Goal: Task Accomplishment & Management: Use online tool/utility

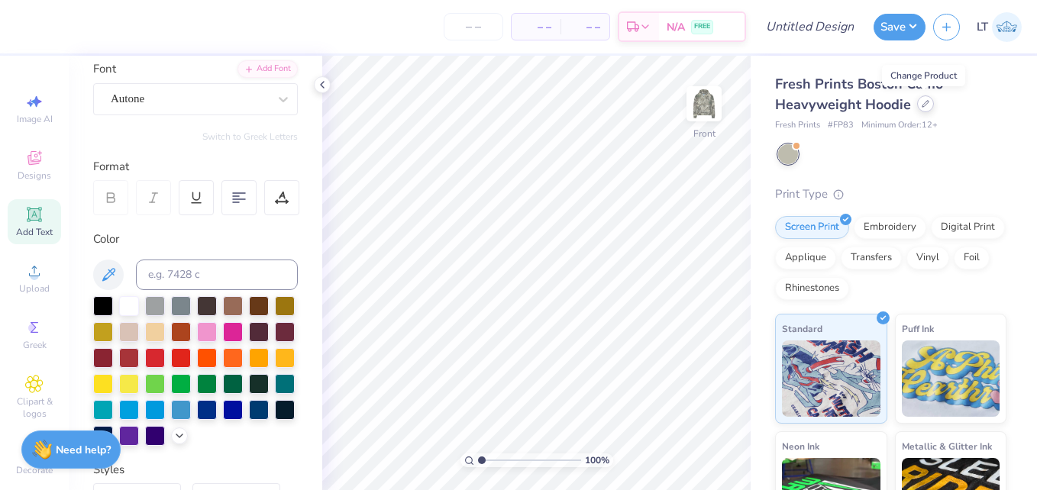
click at [925, 109] on div at bounding box center [925, 103] width 17 height 17
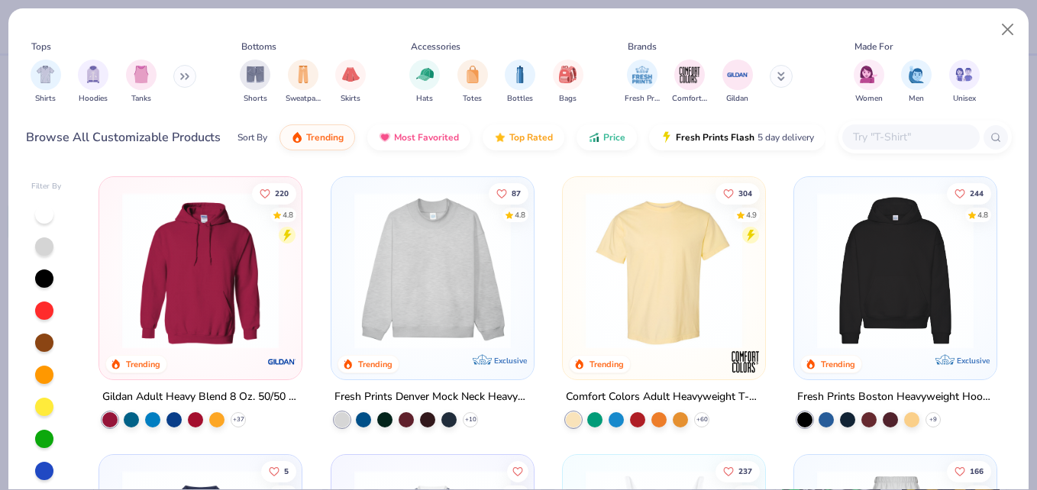
click at [642, 259] on img at bounding box center [664, 270] width 172 height 157
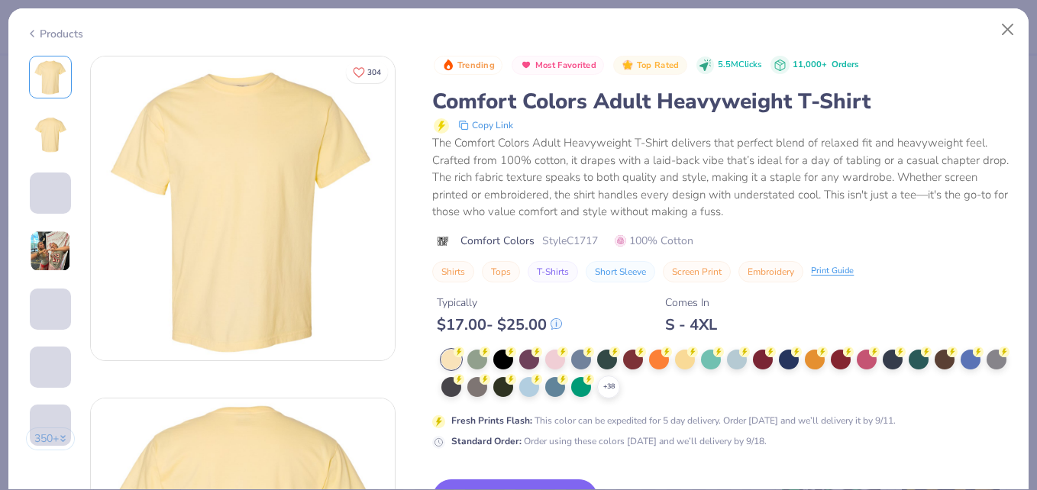
click at [510, 356] on circle at bounding box center [511, 352] width 11 height 11
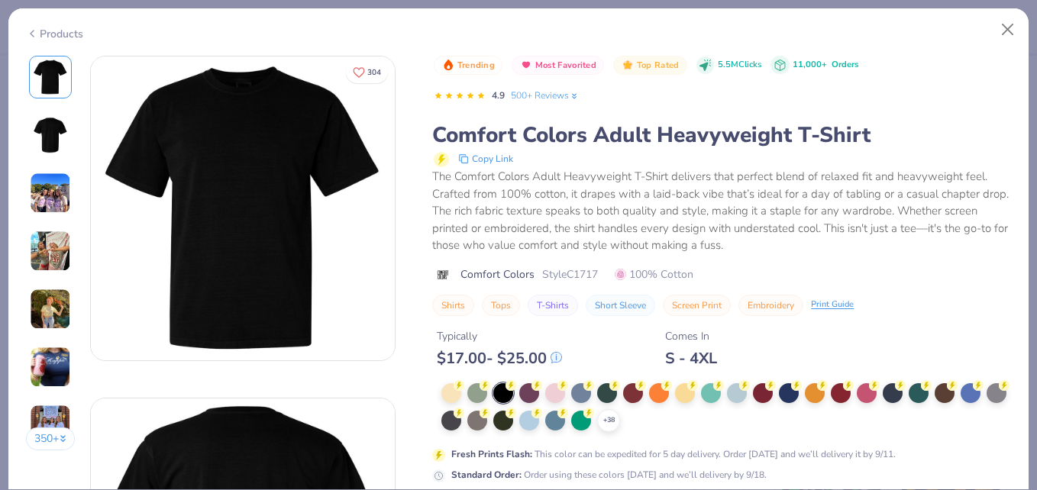
click at [498, 390] on div at bounding box center [503, 393] width 20 height 20
click at [323, 247] on img at bounding box center [243, 209] width 304 height 304
drag, startPoint x: 545, startPoint y: 272, endPoint x: 606, endPoint y: 275, distance: 61.2
click at [606, 275] on div "Comfort Colors Style C1717 100% Cotton" at bounding box center [721, 275] width 579 height 16
copy span "Style C1717"
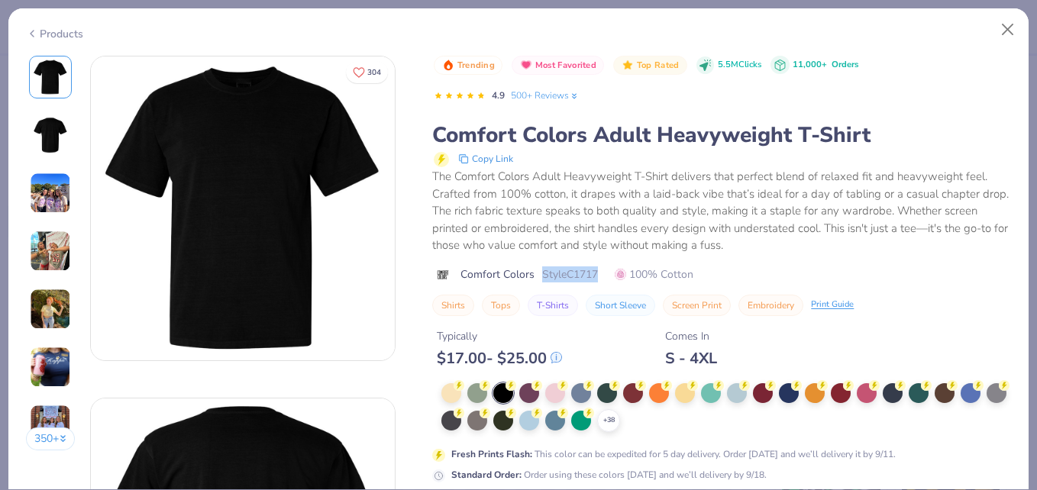
click at [598, 281] on span "Style C1717" at bounding box center [570, 275] width 56 height 16
drag, startPoint x: 571, startPoint y: 270, endPoint x: 608, endPoint y: 266, distance: 36.9
click at [608, 267] on div "Comfort Colors Style C1717 100% Cotton" at bounding box center [721, 275] width 579 height 16
copy span "C1717"
drag, startPoint x: 608, startPoint y: 266, endPoint x: 874, endPoint y: 86, distance: 320.8
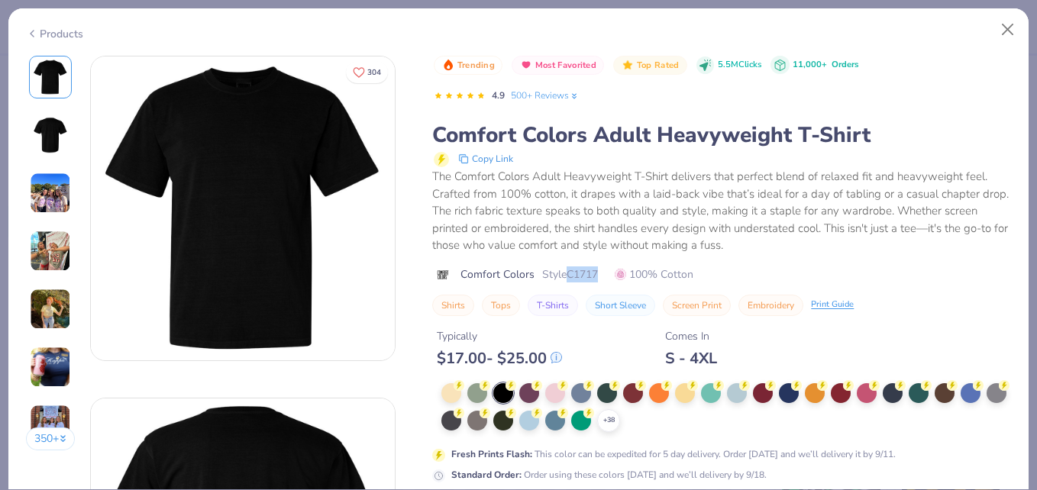
click at [608, 267] on div "Comfort Colors Style C1717 100% Cotton" at bounding box center [721, 275] width 579 height 16
click at [1004, 40] on button "Close" at bounding box center [1008, 29] width 29 height 29
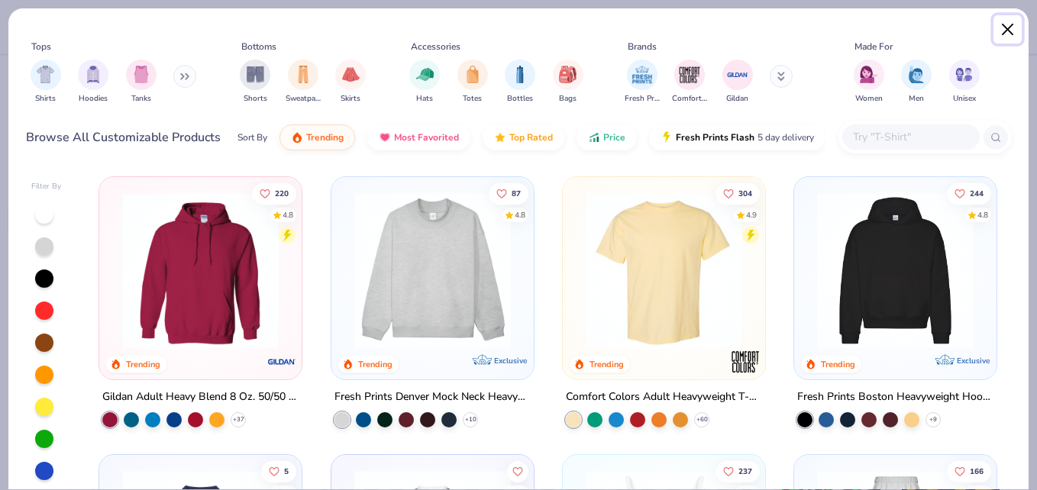
click at [1001, 38] on button "Close" at bounding box center [1008, 29] width 29 height 29
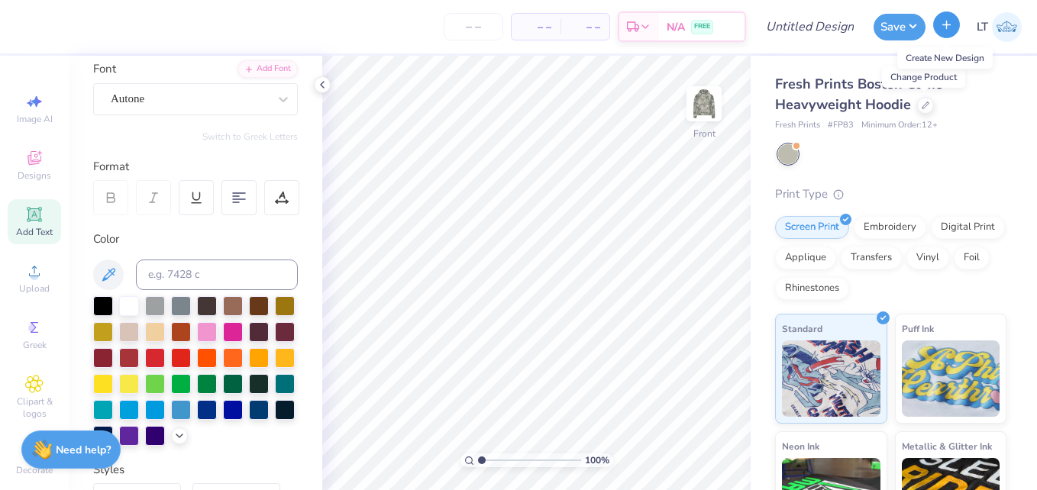
click at [941, 31] on button "button" at bounding box center [946, 24] width 27 height 27
click at [927, 108] on div at bounding box center [925, 103] width 17 height 17
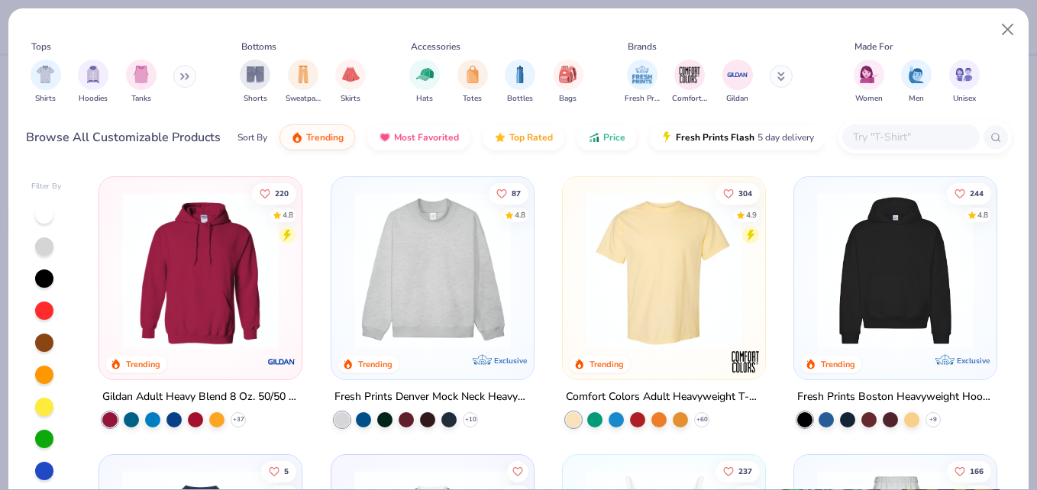
click at [856, 135] on input "text" at bounding box center [911, 137] width 118 height 18
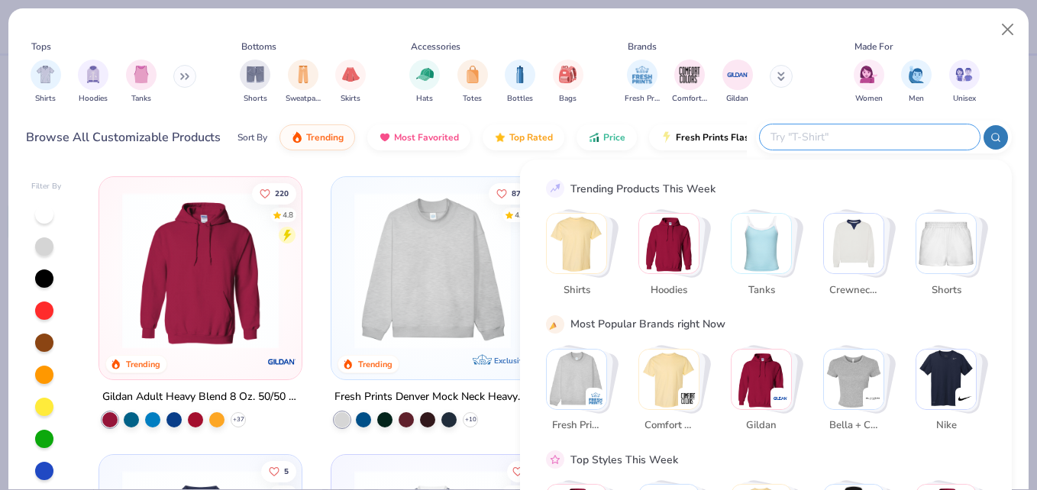
paste input "C1717"
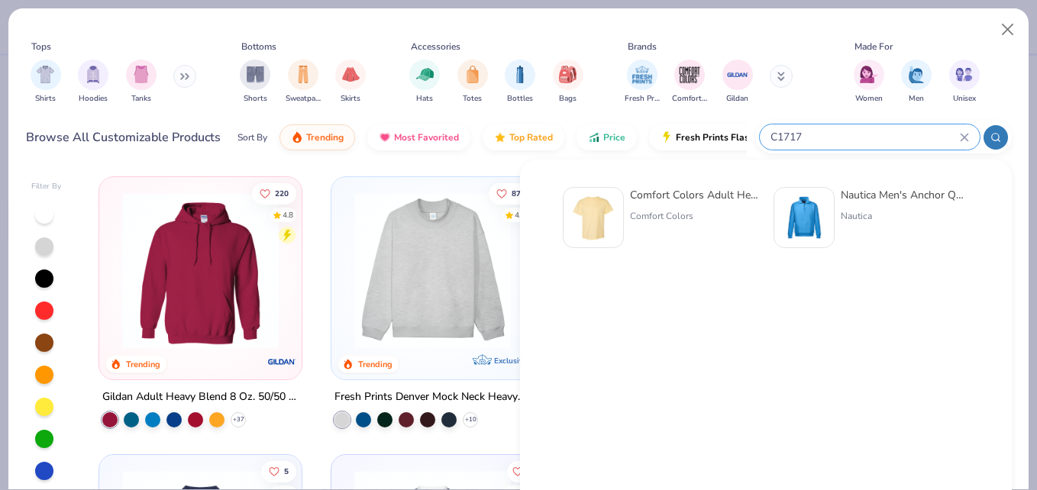
type input "C1717"
click at [722, 189] on div "Comfort Colors Adult Heavyweight T-Shirt" at bounding box center [694, 195] width 128 height 16
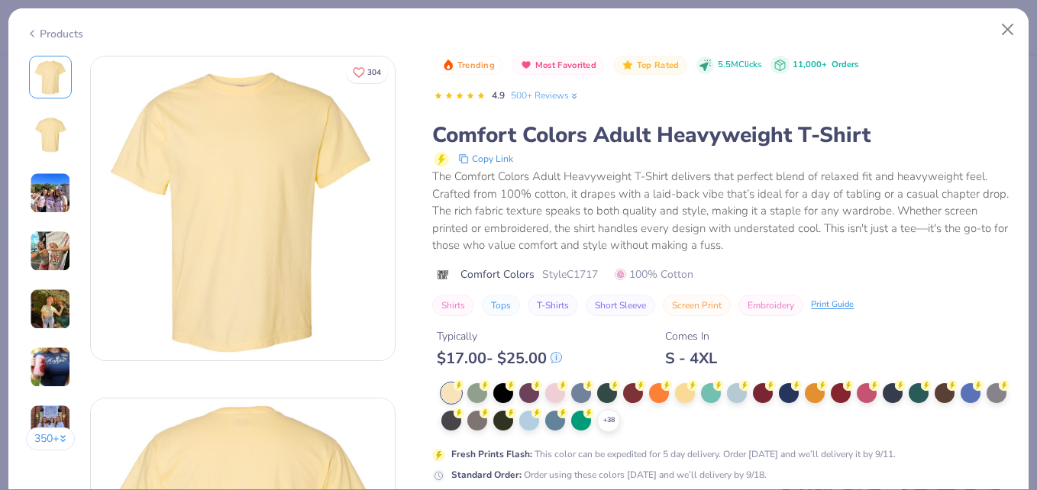
click at [508, 393] on div at bounding box center [503, 393] width 20 height 20
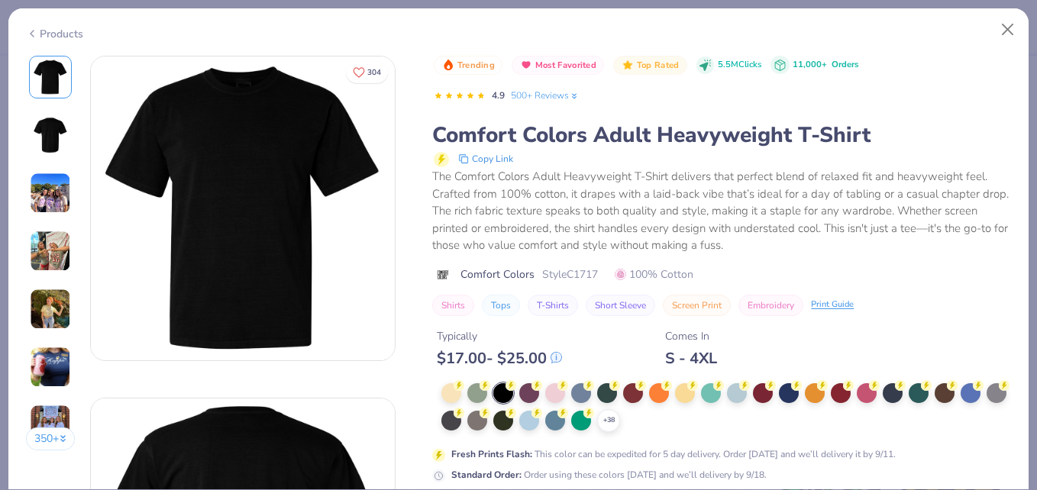
click at [953, 151] on div "Copy Link" at bounding box center [722, 159] width 577 height 18
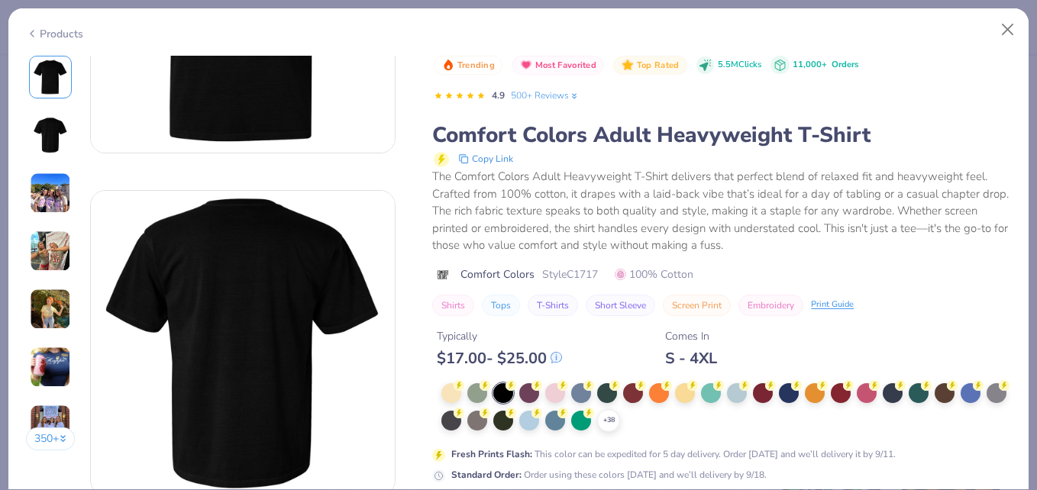
scroll to position [209, 0]
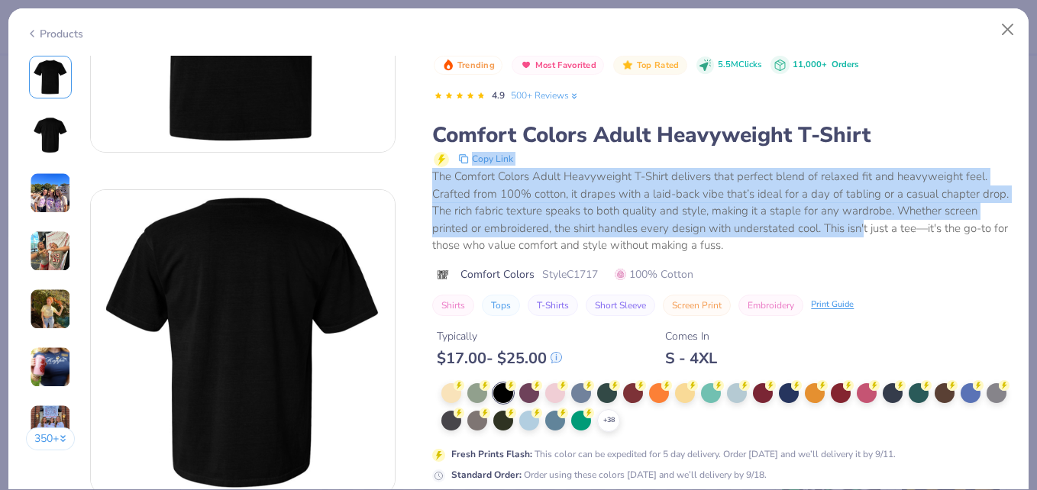
drag, startPoint x: 953, startPoint y: 151, endPoint x: 900, endPoint y: 235, distance: 99.6
click at [900, 235] on div "Comfort Colors Adult Heavyweight T-Shirt Copy Link The Comfort Colors Adult Hea…" at bounding box center [721, 188] width 579 height 134
click at [900, 235] on div "The Comfort Colors Adult Heavyweight T-Shirt delivers that perfect blend of rel…" at bounding box center [721, 211] width 579 height 86
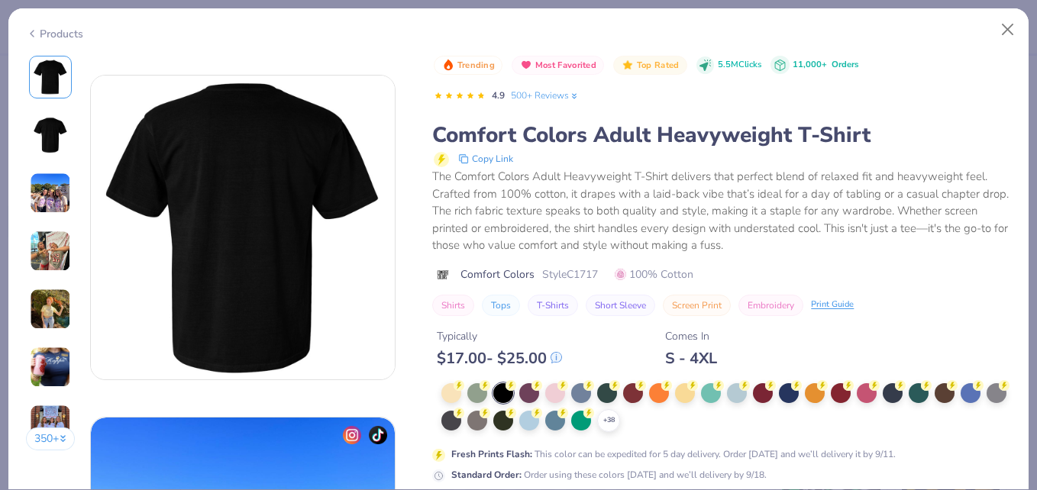
scroll to position [369, 0]
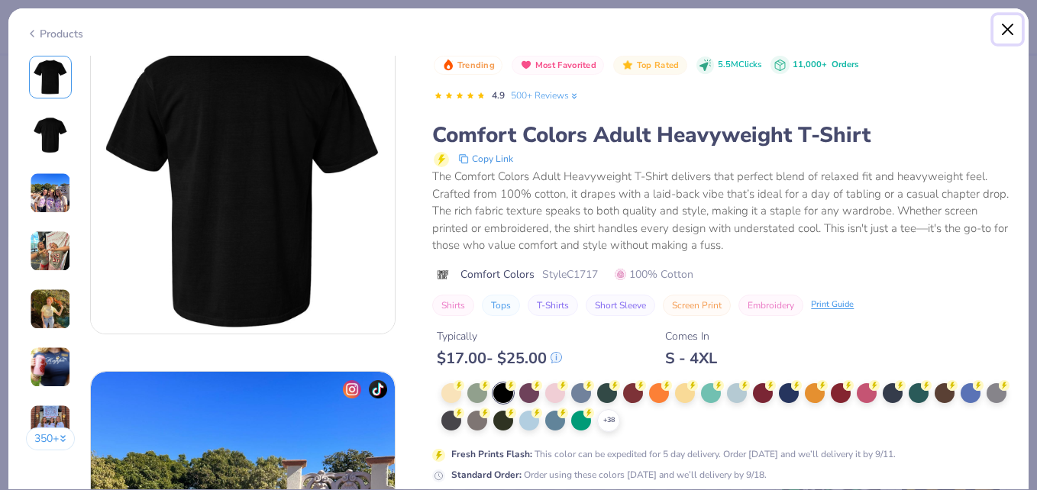
click at [1017, 26] on button "Close" at bounding box center [1008, 29] width 29 height 29
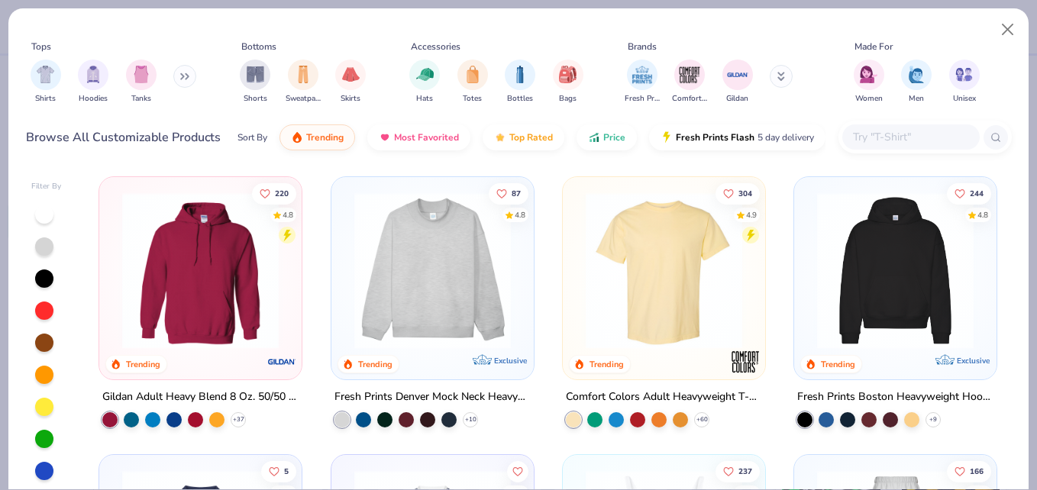
click at [632, 256] on img at bounding box center [664, 270] width 172 height 157
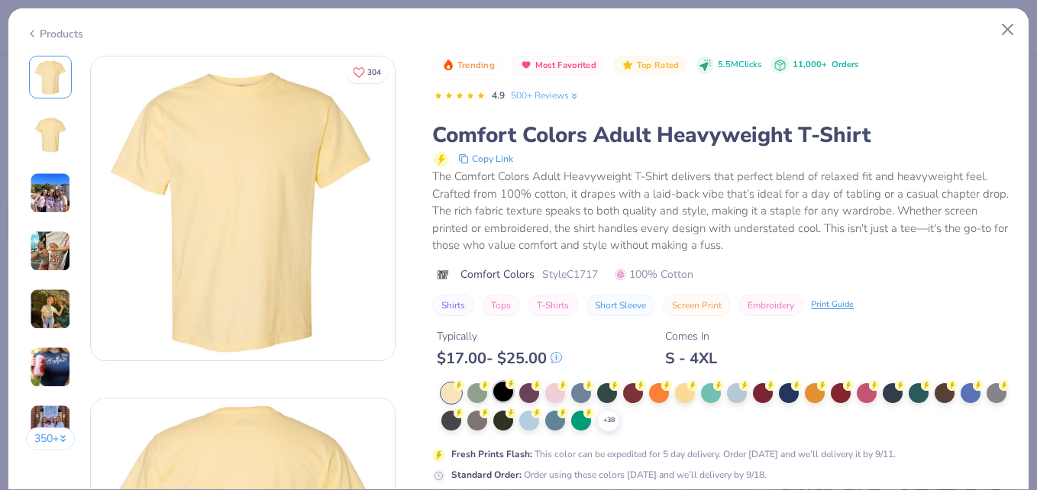
click at [502, 395] on div at bounding box center [503, 392] width 20 height 20
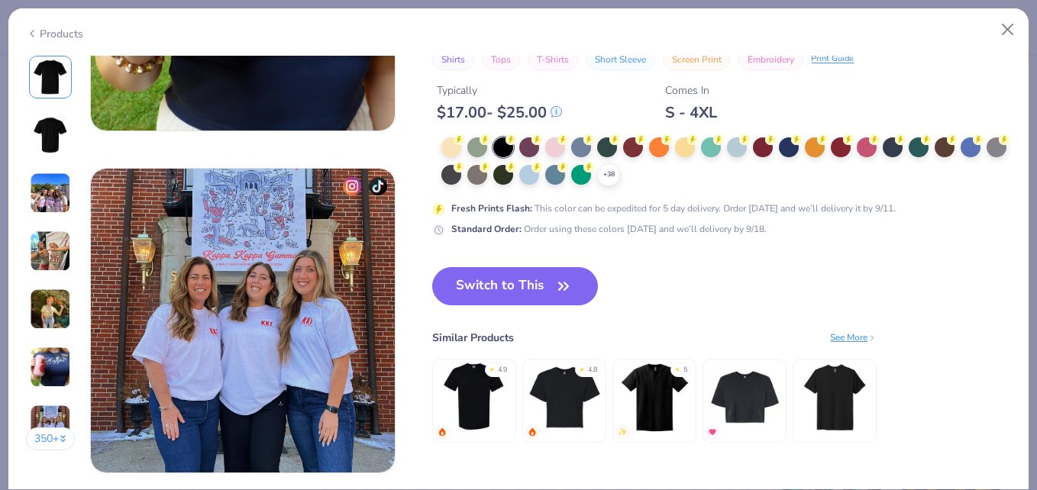
scroll to position [1942, 0]
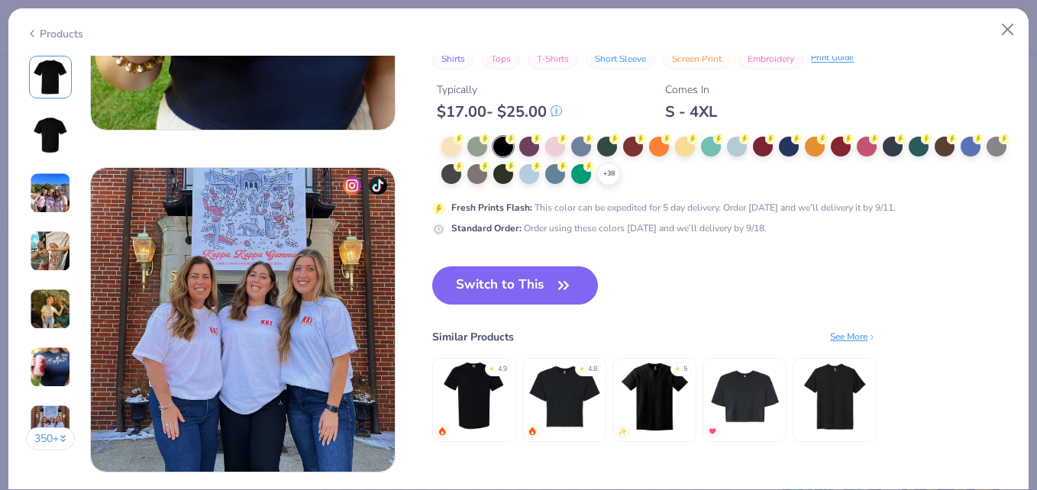
click at [523, 287] on button "Switch to This" at bounding box center [515, 286] width 166 height 38
click at [500, 296] on button "Switch to This" at bounding box center [515, 286] width 166 height 38
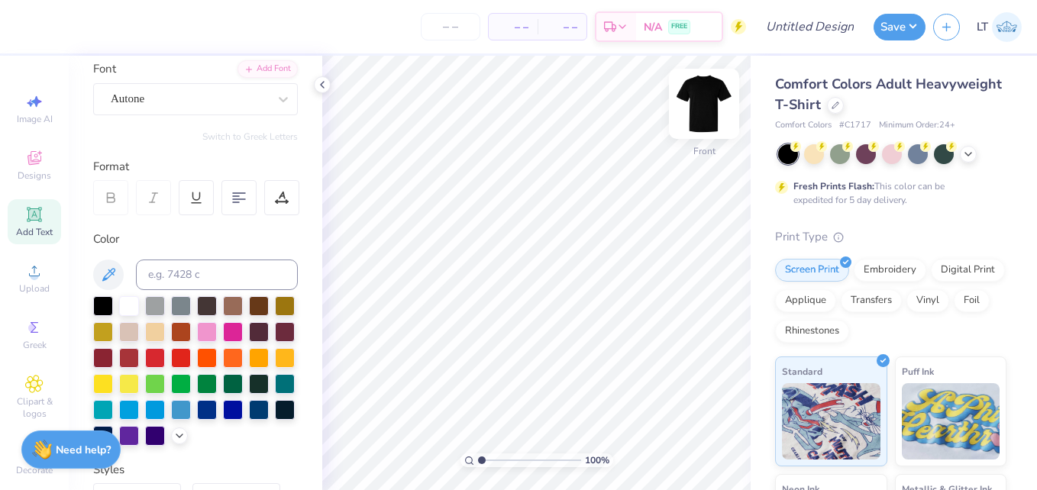
click at [709, 102] on img at bounding box center [704, 103] width 61 height 61
click at [703, 93] on img at bounding box center [704, 103] width 61 height 61
click at [708, 100] on img at bounding box center [704, 103] width 61 height 61
click at [24, 292] on span "Upload" at bounding box center [34, 289] width 31 height 12
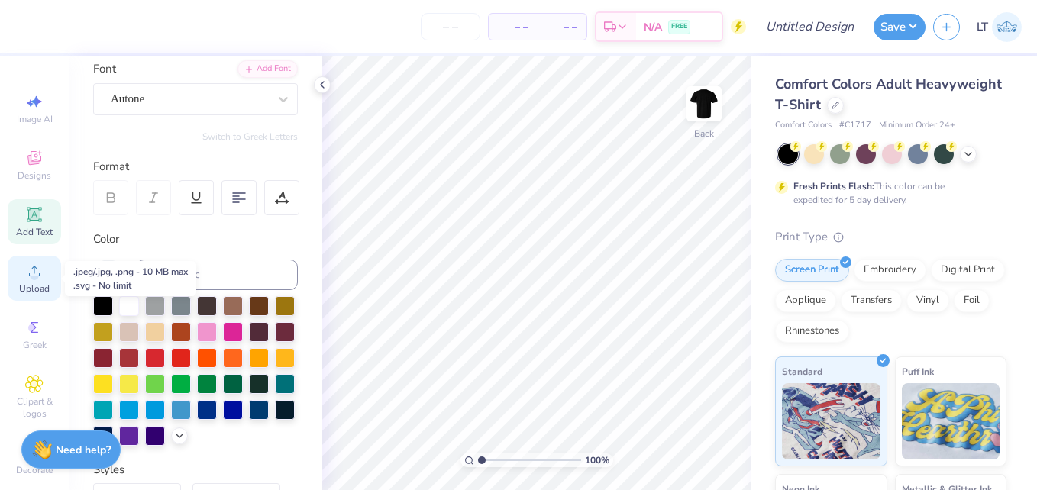
click at [30, 274] on circle at bounding box center [34, 276] width 8 height 8
click at [0, 302] on div "Image AI Designs Add Text Upload Greek Clipart & logos Decorate" at bounding box center [34, 273] width 69 height 435
click at [41, 257] on div "Upload" at bounding box center [34, 278] width 53 height 45
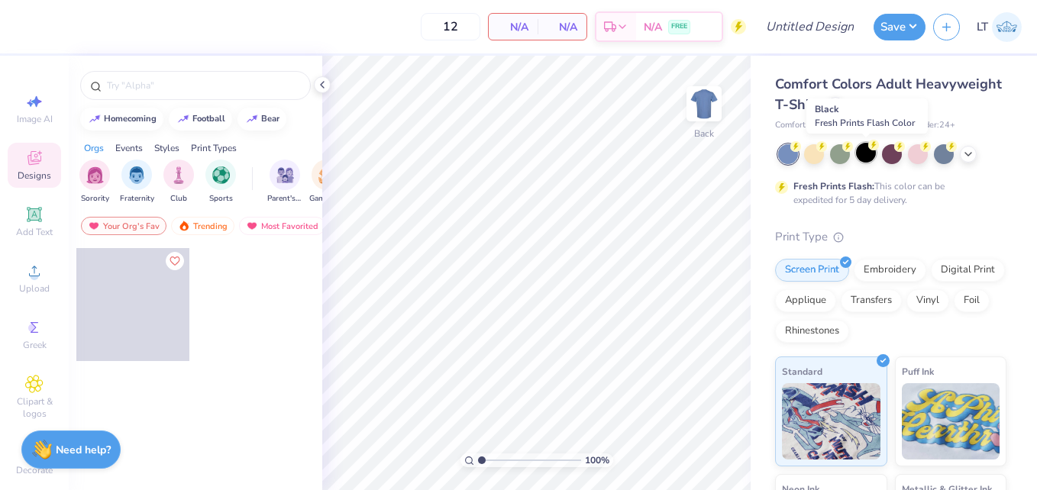
click at [869, 157] on div at bounding box center [866, 153] width 20 height 20
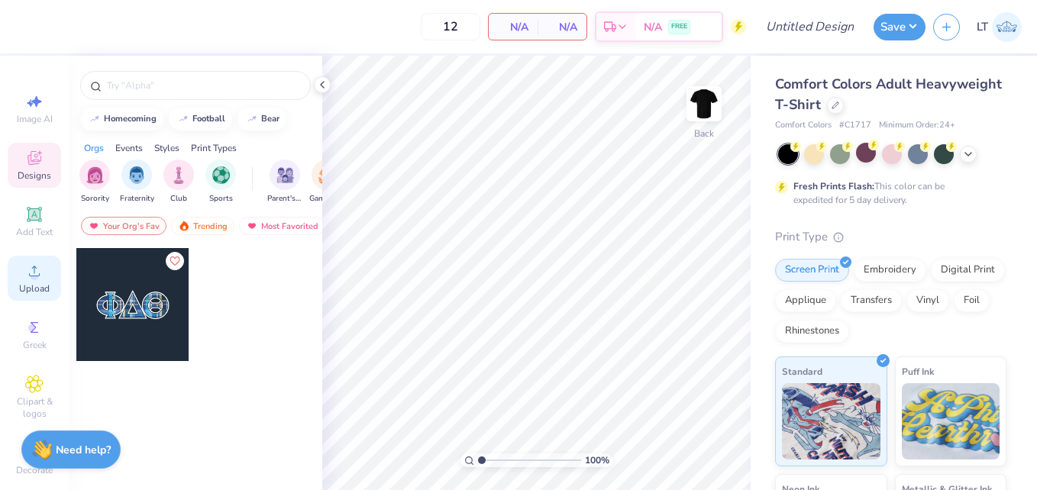
click at [37, 296] on div "Upload" at bounding box center [34, 278] width 53 height 45
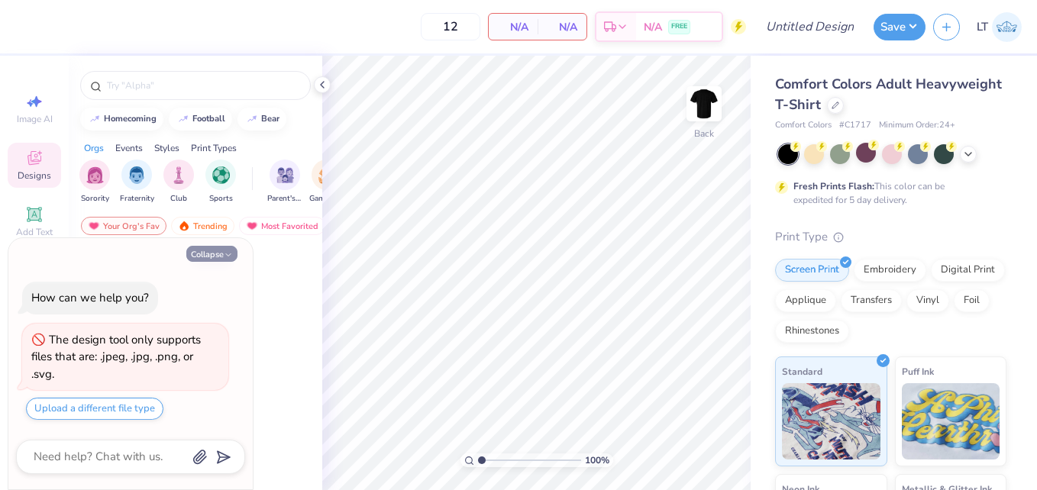
click at [219, 256] on button "Collapse" at bounding box center [211, 254] width 51 height 16
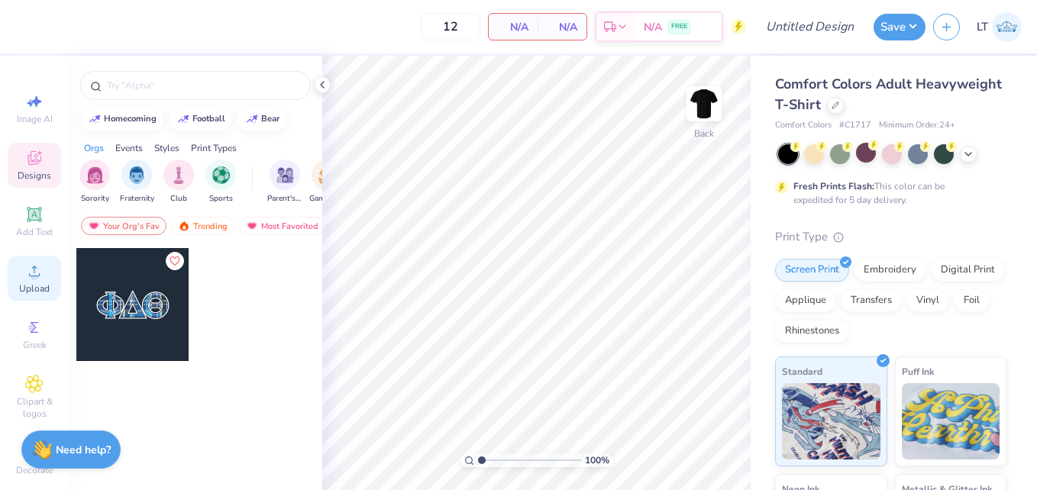
click at [15, 271] on div "Upload" at bounding box center [34, 278] width 53 height 45
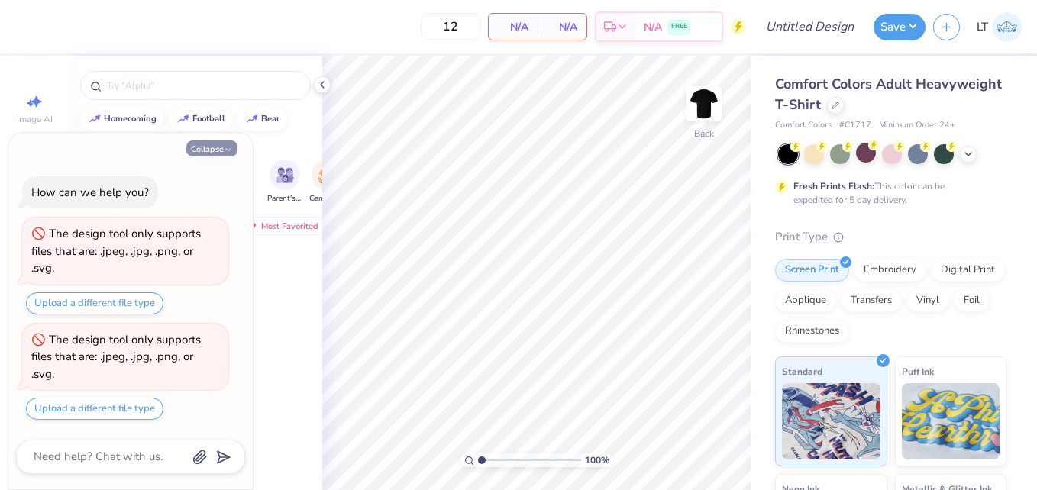
click at [217, 147] on button "Collapse" at bounding box center [211, 149] width 51 height 16
type textarea "x"
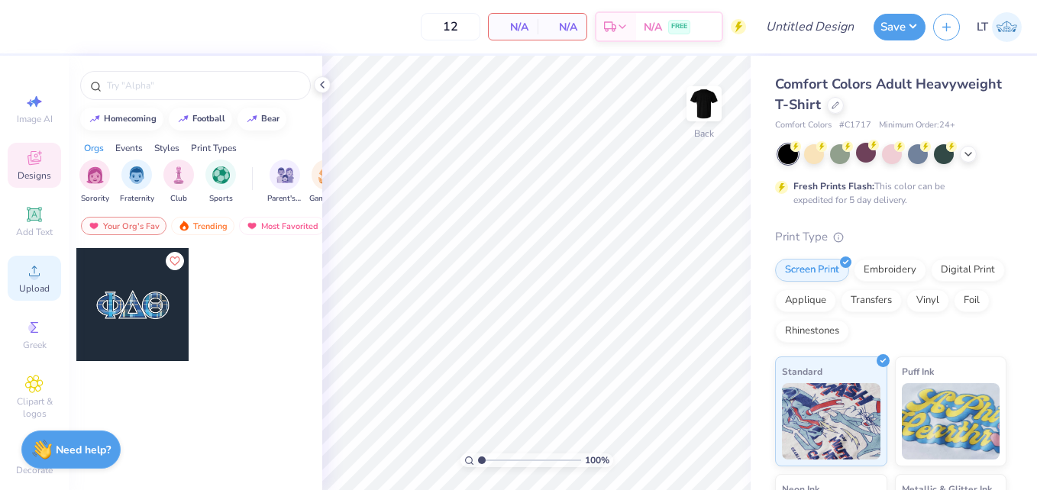
click at [33, 271] on icon at bounding box center [34, 271] width 18 height 18
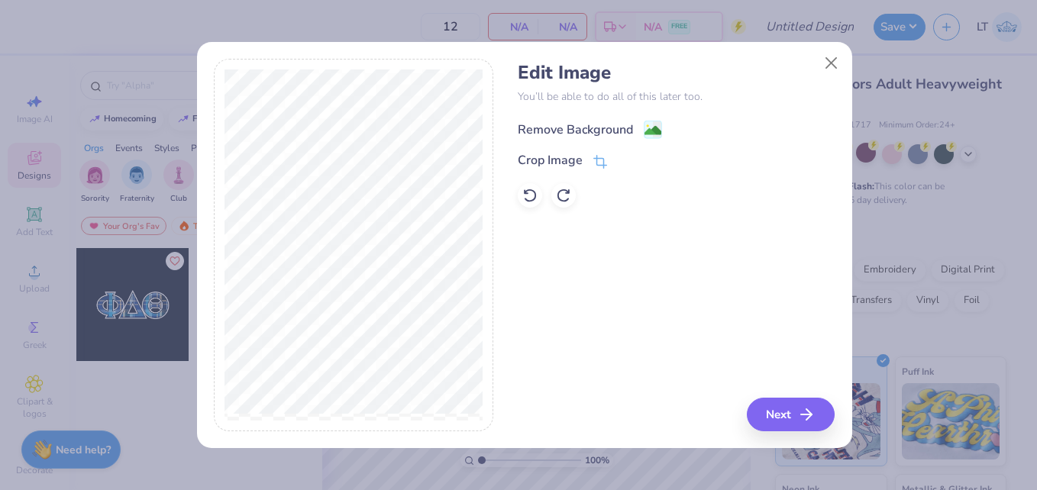
click at [644, 128] on icon at bounding box center [653, 130] width 18 height 18
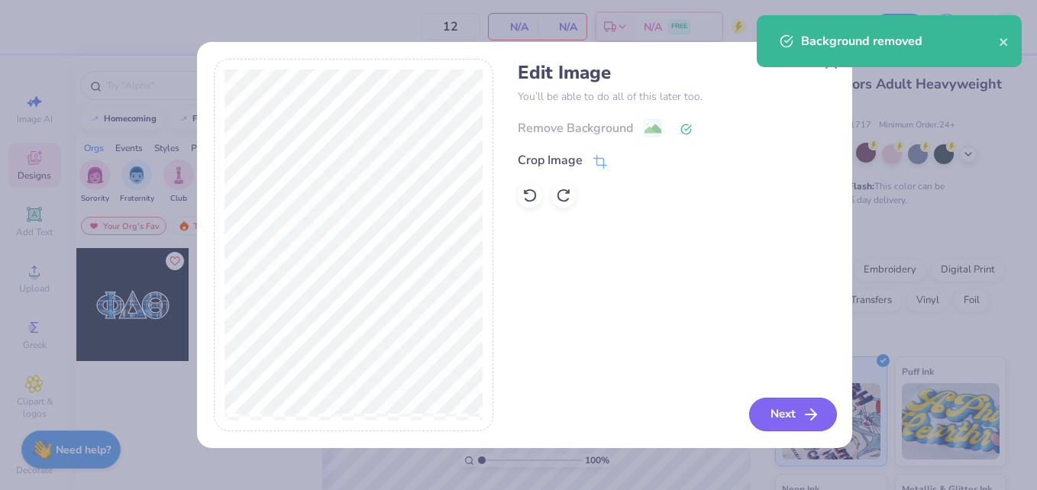
click at [810, 416] on icon "button" at bounding box center [811, 415] width 18 height 18
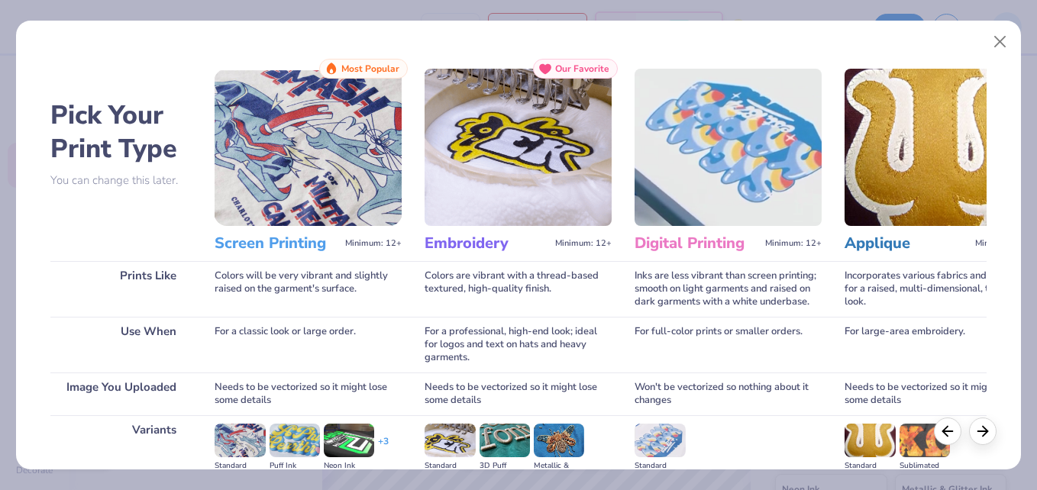
click at [320, 158] on img at bounding box center [308, 147] width 187 height 157
click at [342, 73] on span "Most Popular" at bounding box center [370, 68] width 58 height 11
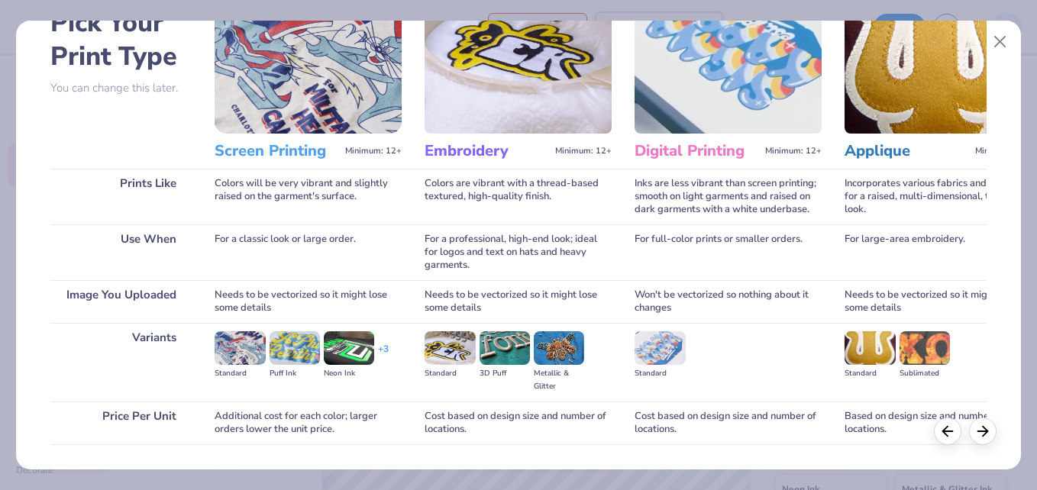
scroll to position [195, 0]
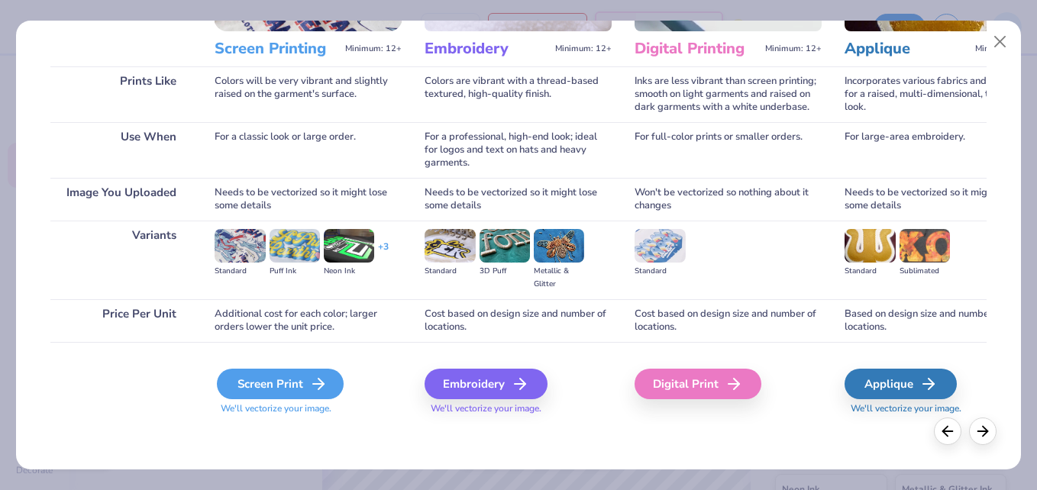
click at [296, 387] on div "Screen Print" at bounding box center [280, 384] width 127 height 31
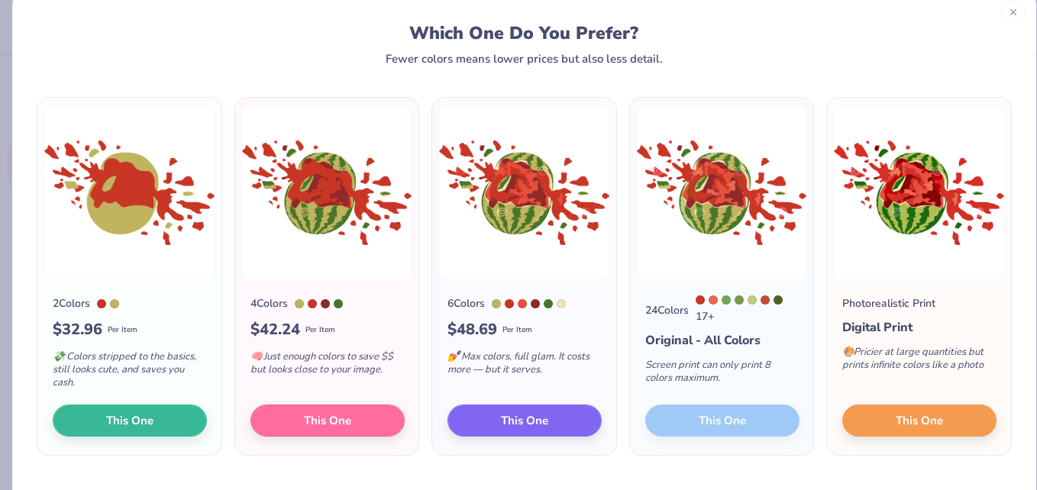
scroll to position [27, 0]
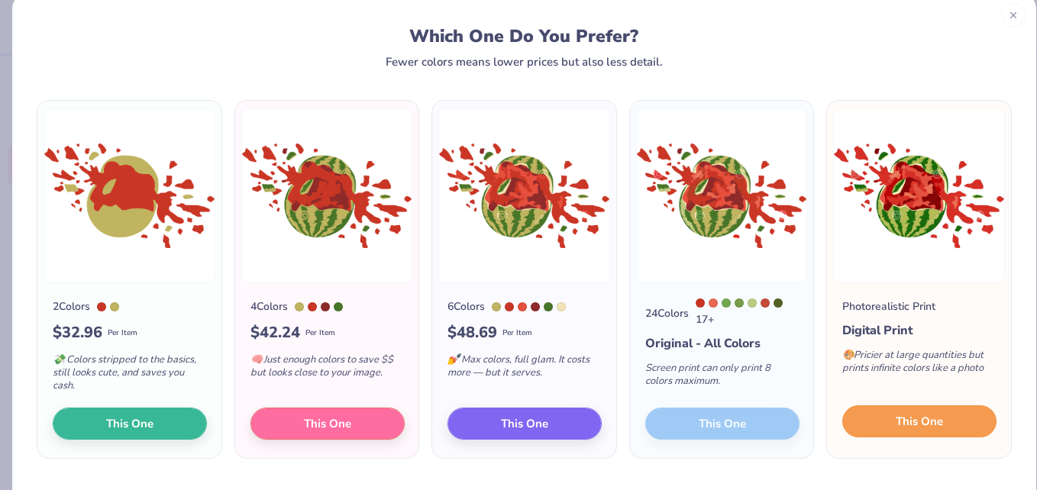
click at [884, 419] on button "This One" at bounding box center [920, 422] width 154 height 32
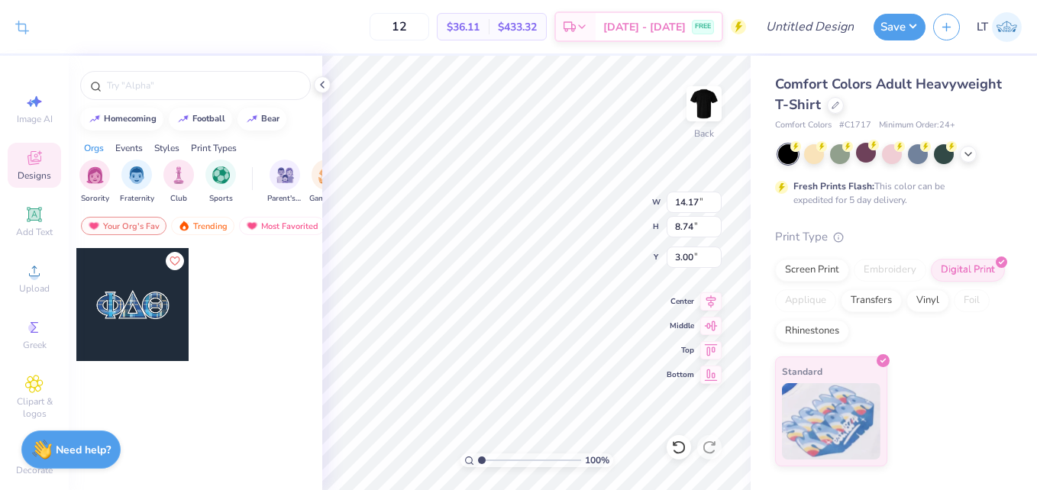
type input "5.83"
click at [24, 352] on div "Greek" at bounding box center [34, 334] width 53 height 45
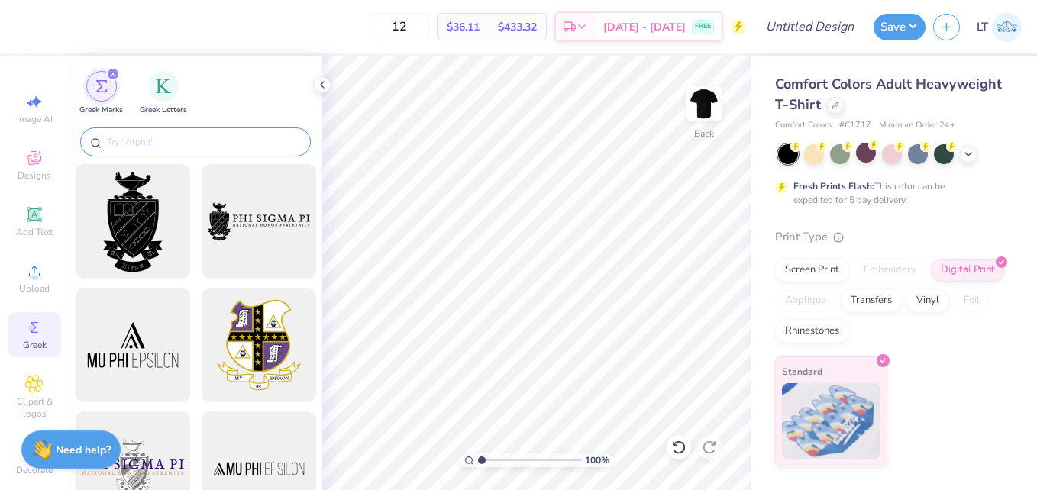
click at [143, 135] on input "text" at bounding box center [203, 141] width 196 height 15
click at [167, 86] on img "filter for Greek Letters" at bounding box center [163, 84] width 15 height 15
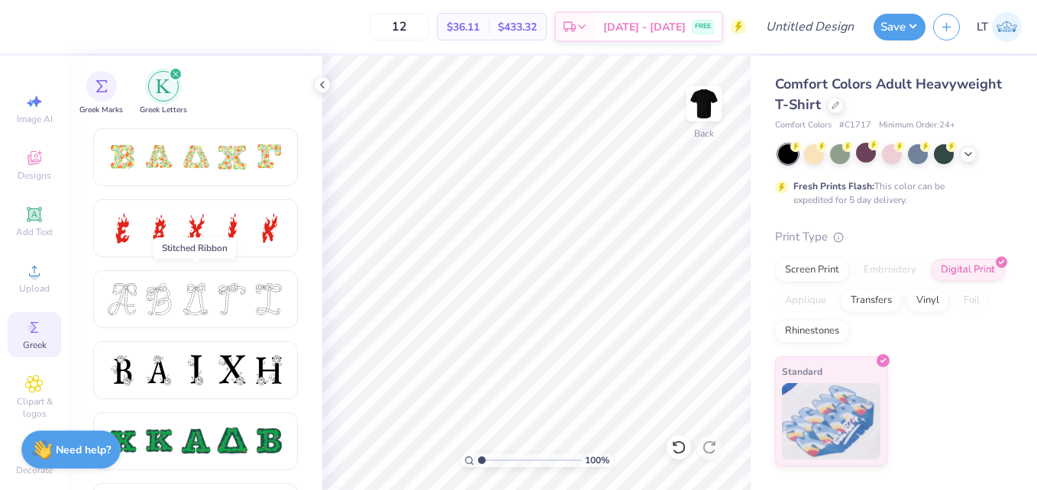
scroll to position [496, 0]
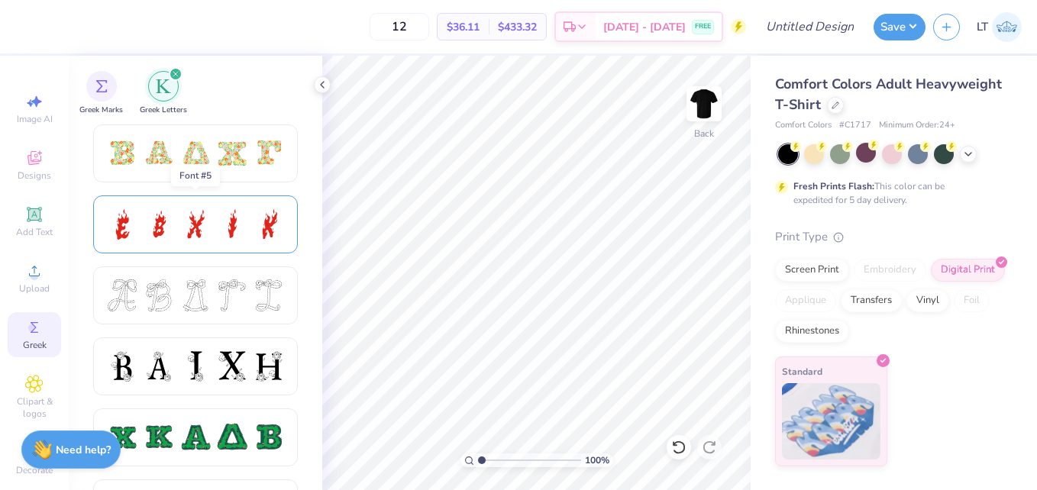
click at [159, 215] on div at bounding box center [159, 225] width 32 height 32
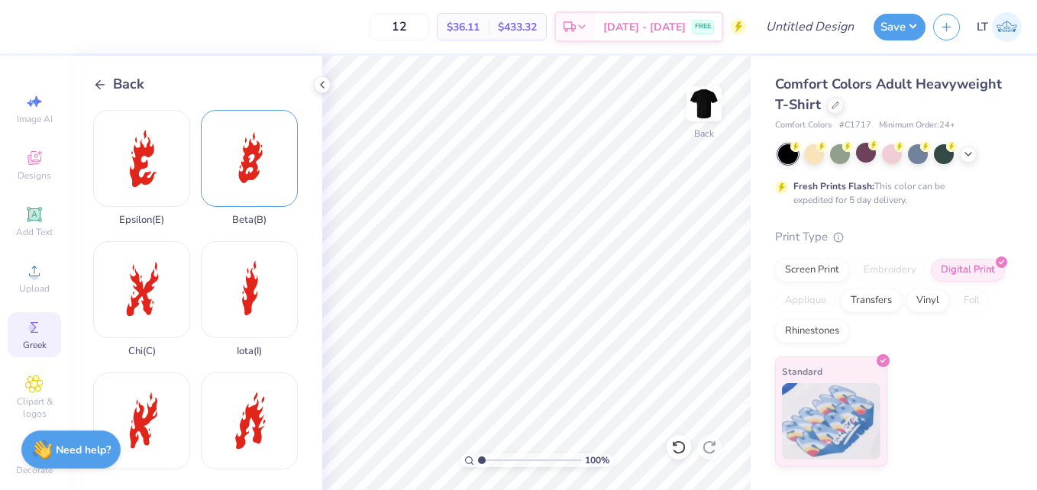
scroll to position [7, 0]
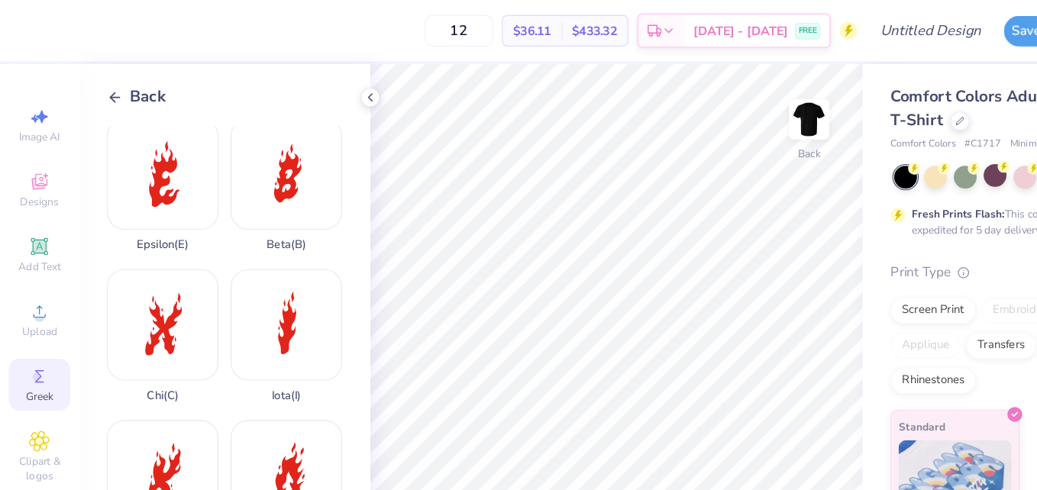
click at [97, 85] on polyline at bounding box center [98, 84] width 4 height 8
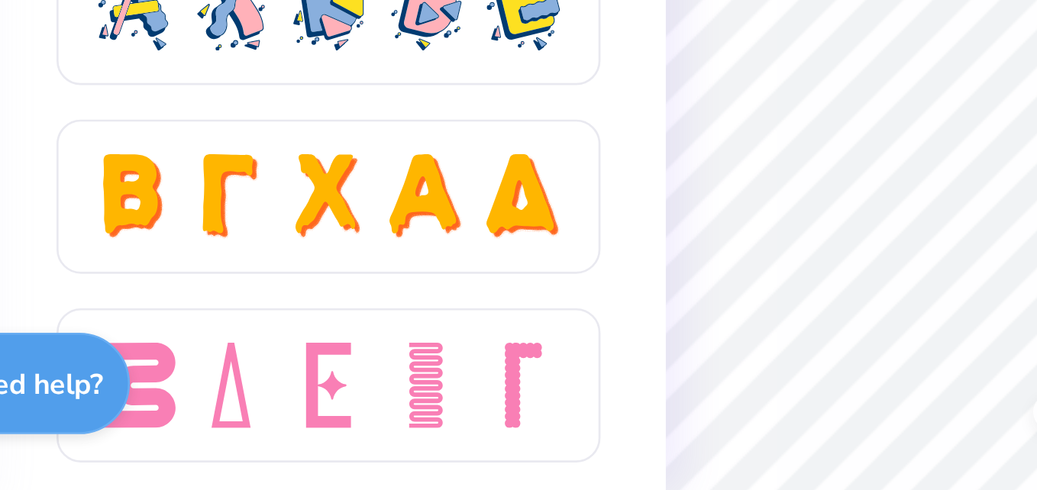
scroll to position [2684, 0]
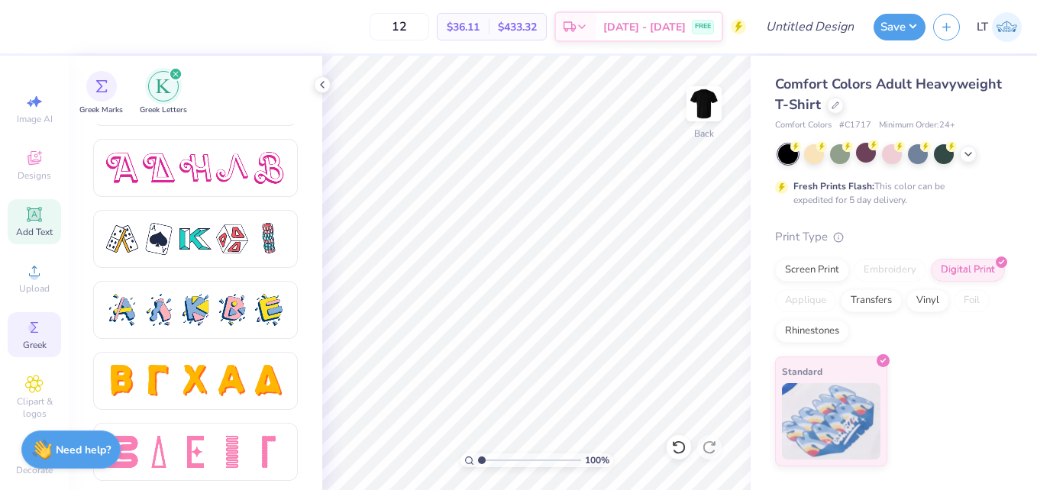
click at [25, 223] on icon at bounding box center [34, 214] width 18 height 18
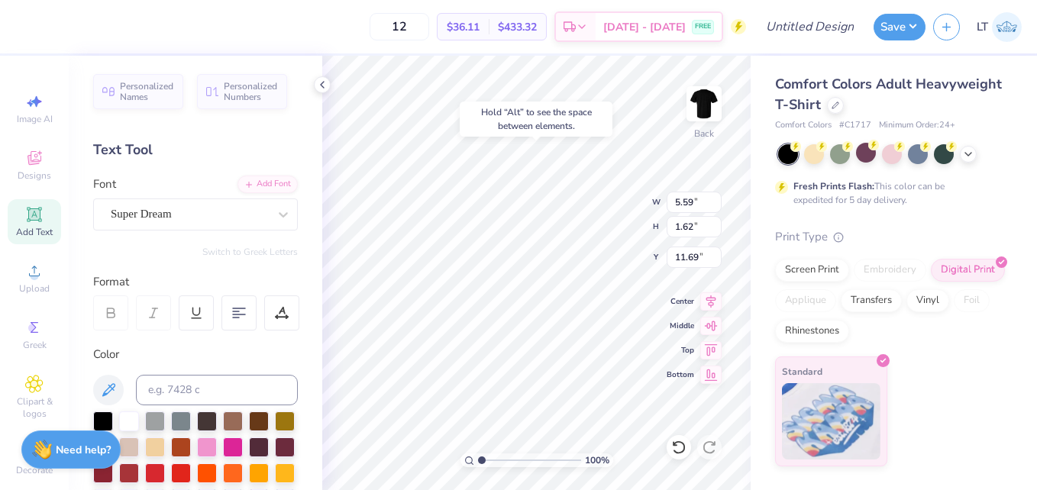
type input "3.00"
type textarea "T"
click at [254, 206] on div "Super Dream" at bounding box center [189, 214] width 160 height 24
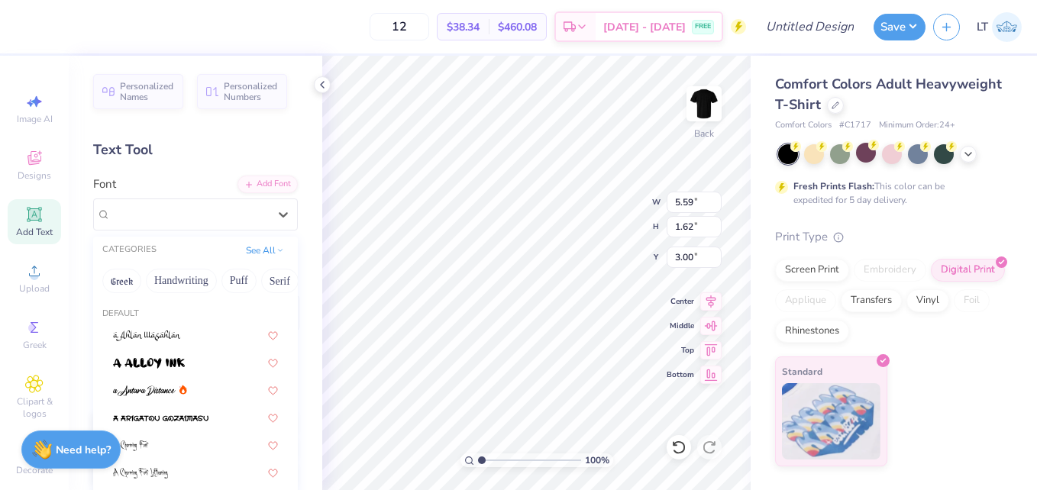
scroll to position [208, 0]
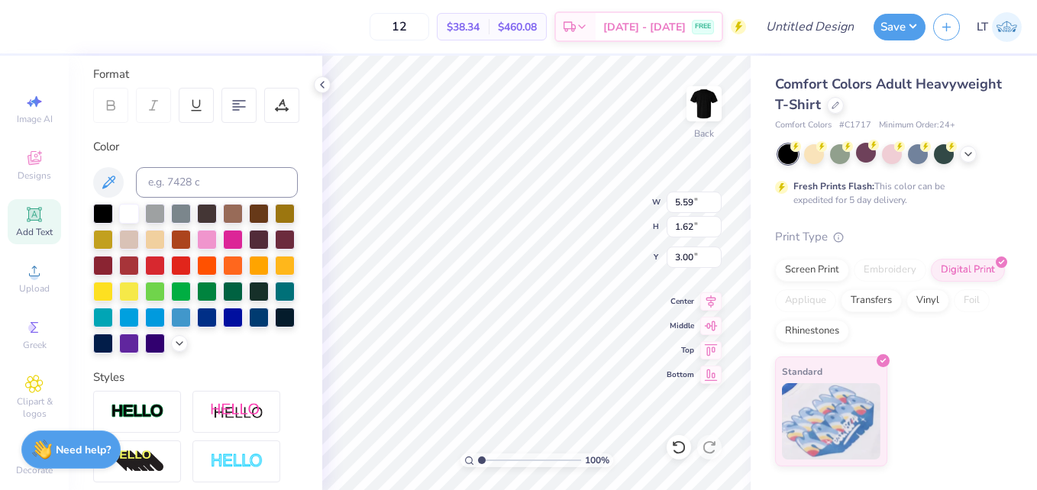
scroll to position [0, 0]
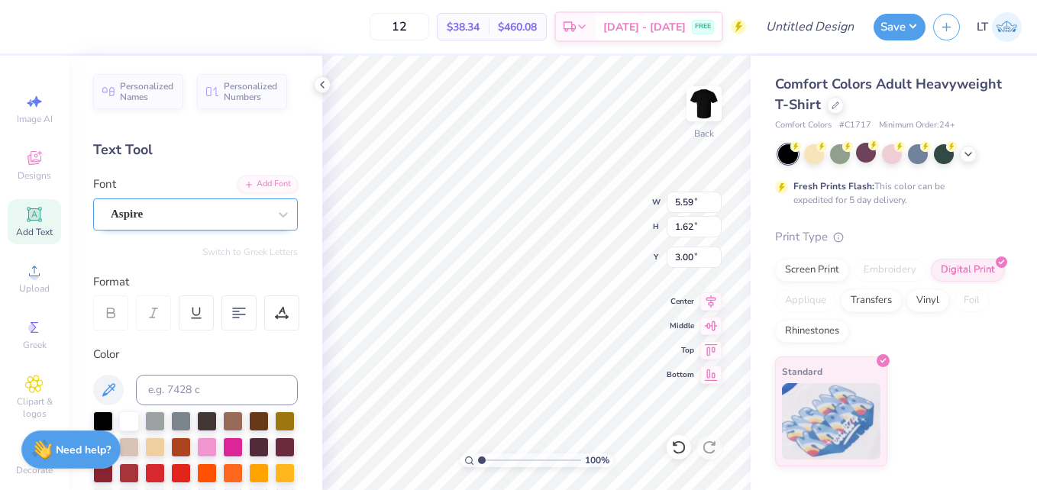
click at [228, 213] on div "Aspire" at bounding box center [189, 214] width 160 height 24
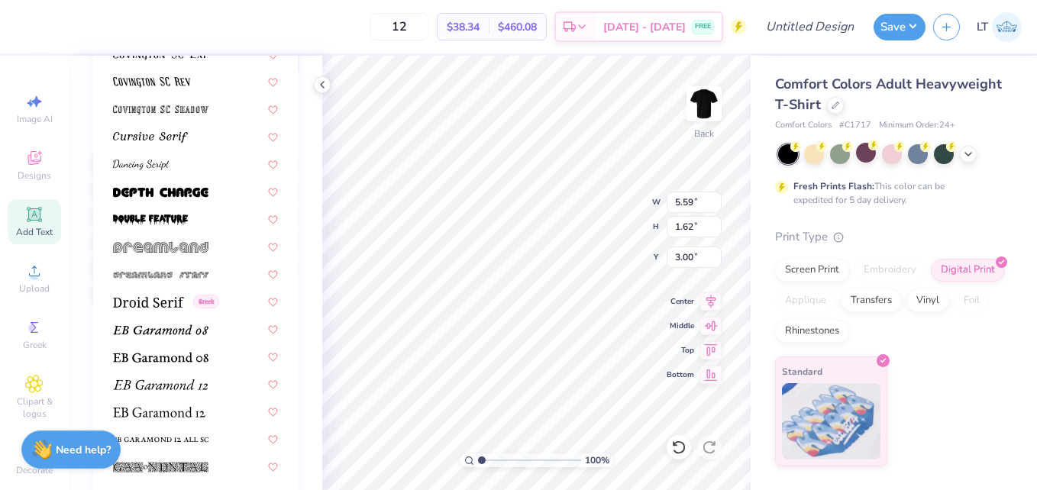
scroll to position [2498, 0]
click at [196, 195] on img at bounding box center [160, 191] width 95 height 11
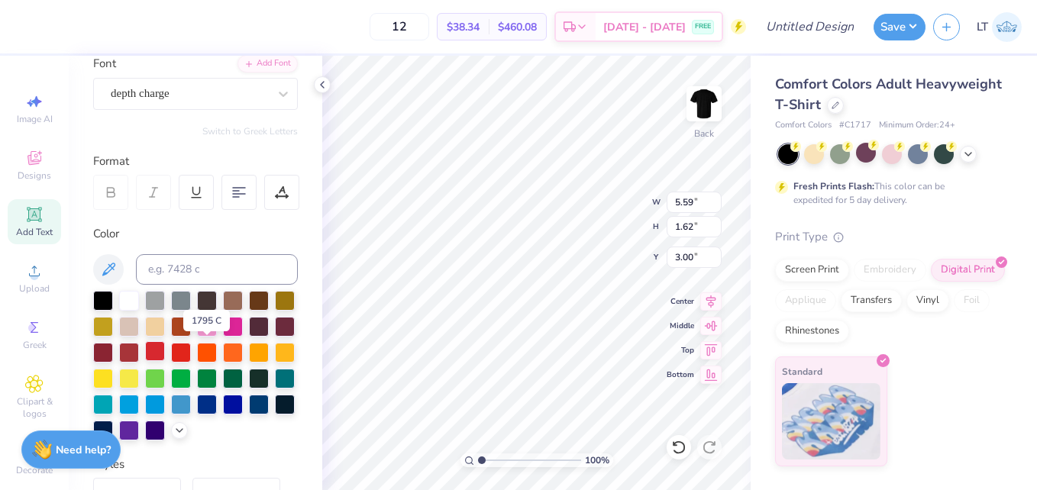
scroll to position [120, 0]
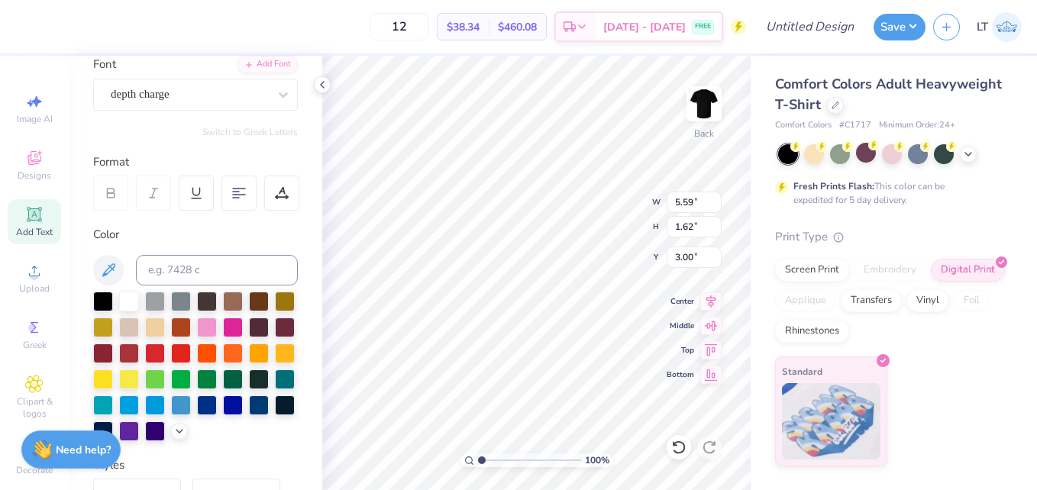
paste textarea
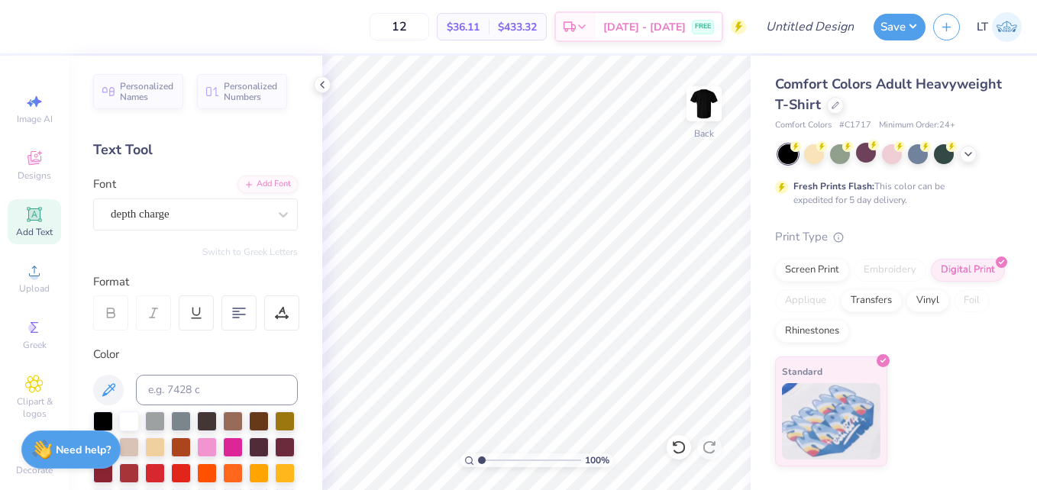
click at [11, 216] on div "Add Text" at bounding box center [34, 221] width 53 height 45
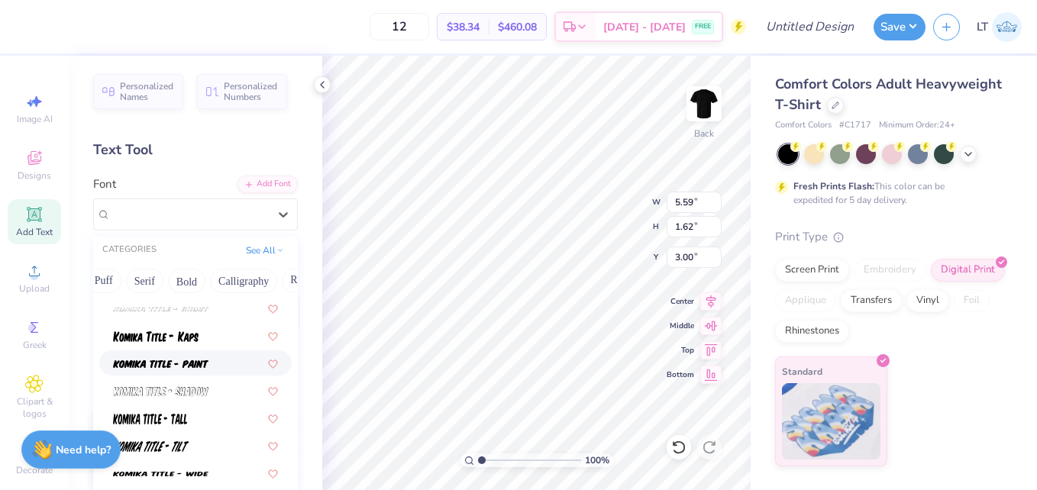
scroll to position [0, 146]
click at [165, 283] on button "Bold" at bounding box center [175, 281] width 37 height 24
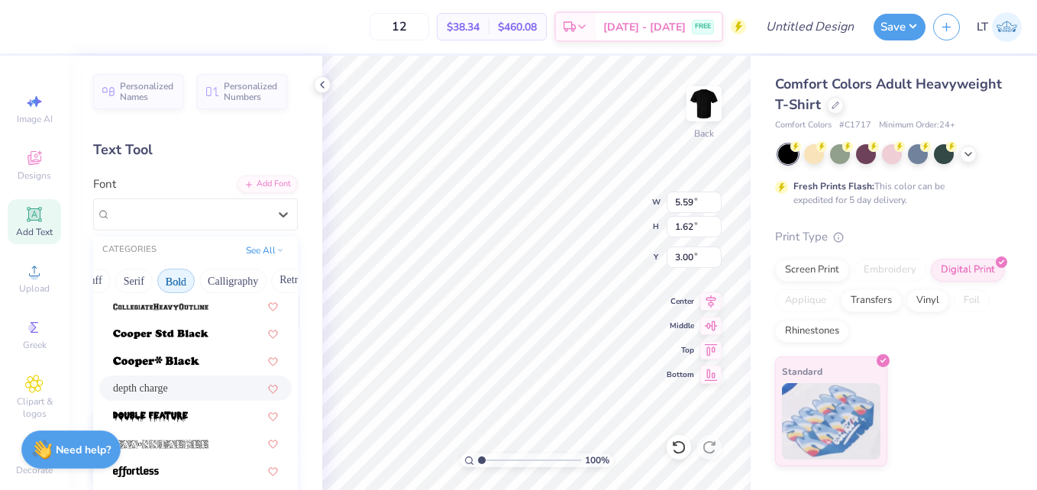
scroll to position [273, 0]
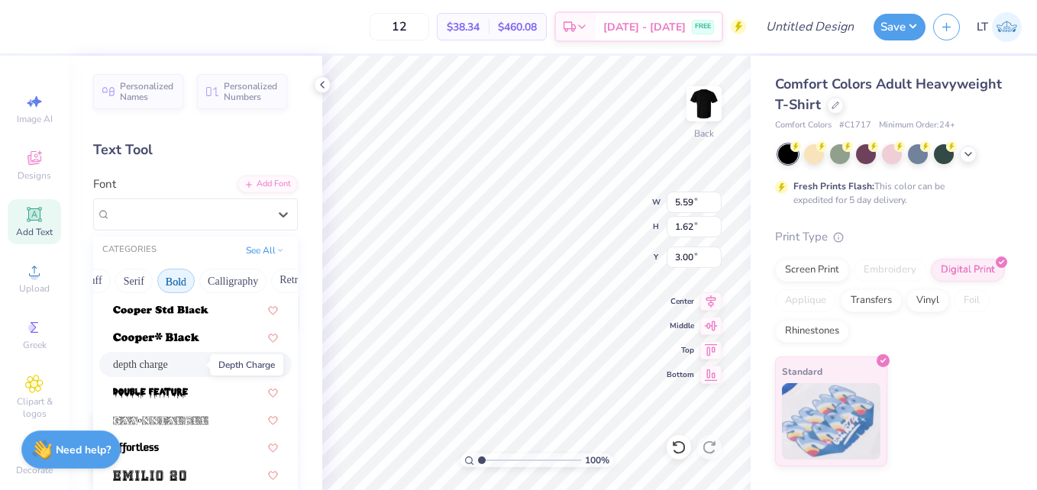
click at [168, 364] on span "depth charge" at bounding box center [140, 365] width 55 height 16
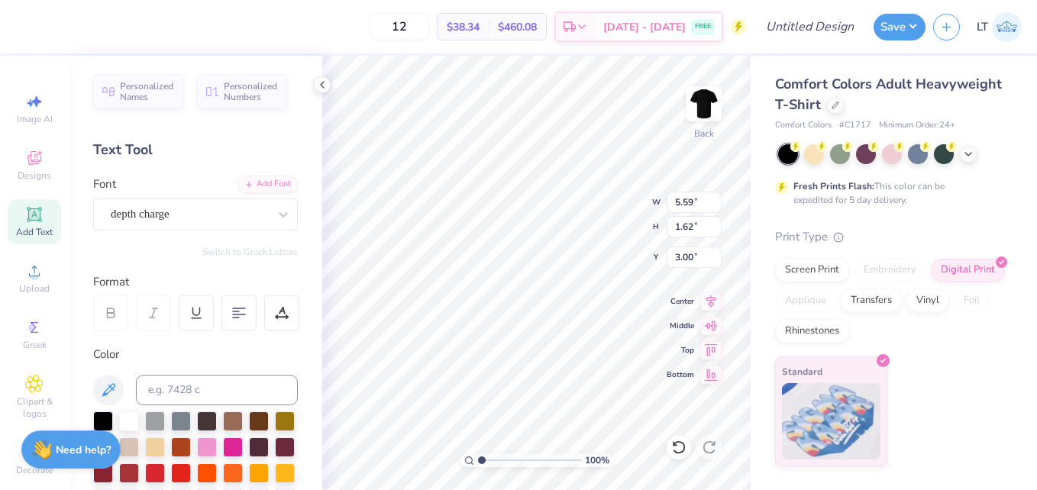
type input "6.40"
type input "1.85"
type input "2.89"
type textarea "t"
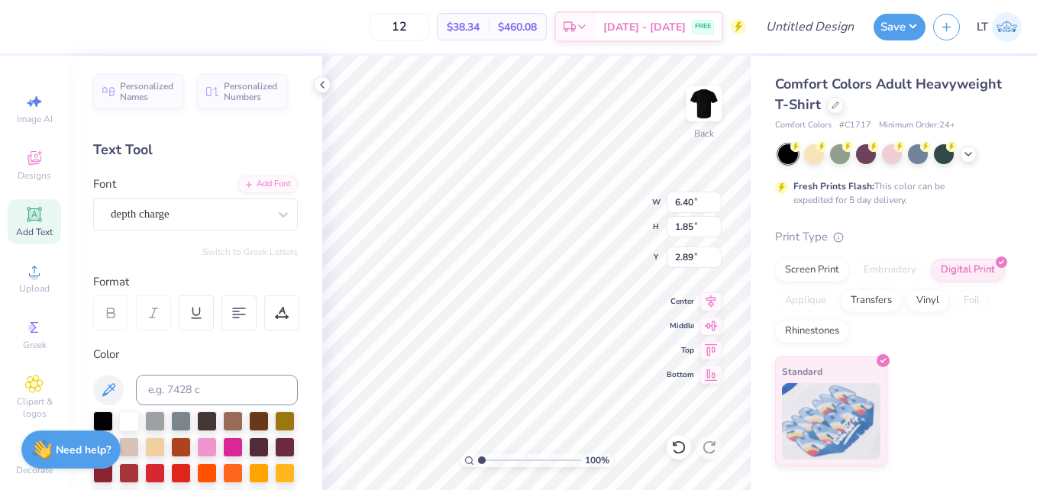
scroll to position [13, 2]
type textarea "t"
paste textarea
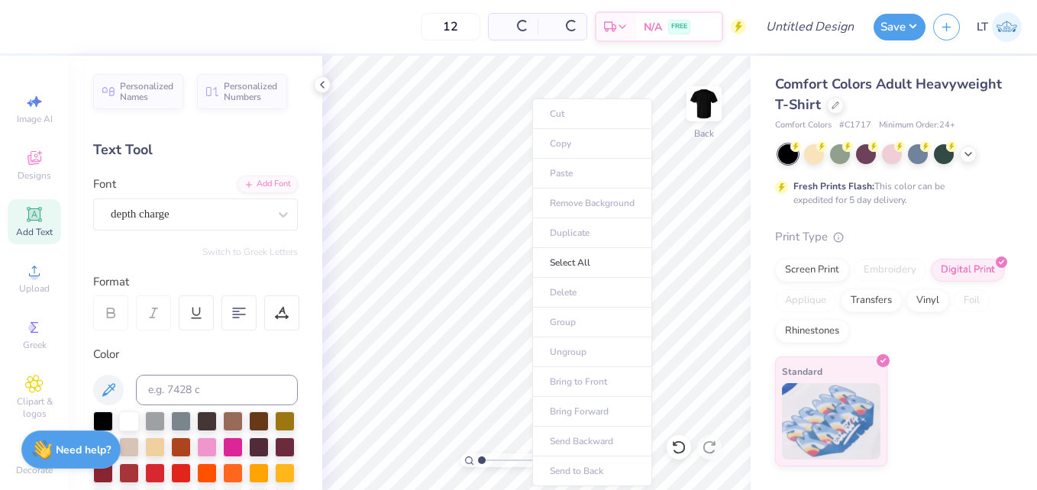
click at [557, 173] on ul "Cut Copy Paste Remove Background Duplicate Select All Delete Group Ungroup Brin…" at bounding box center [592, 293] width 120 height 388
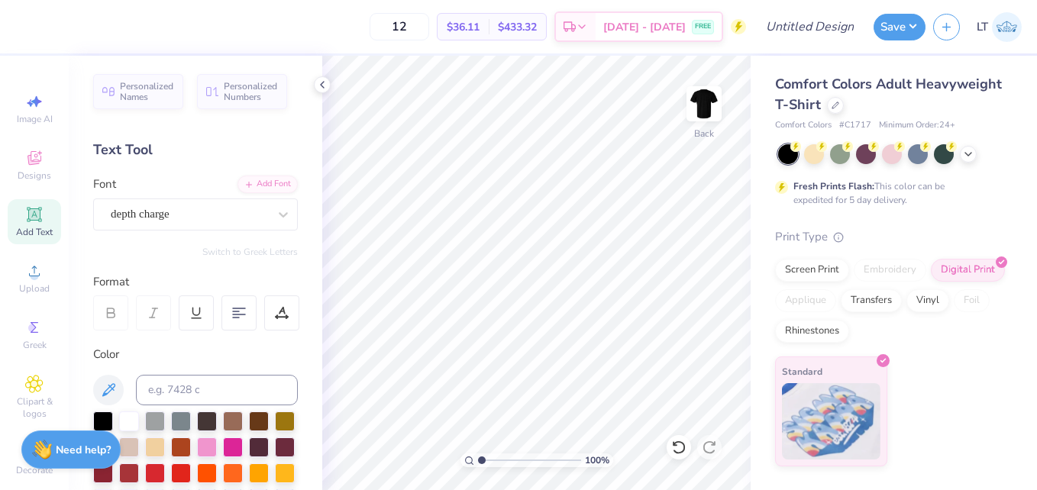
click at [32, 225] on div "Add Text" at bounding box center [34, 221] width 53 height 45
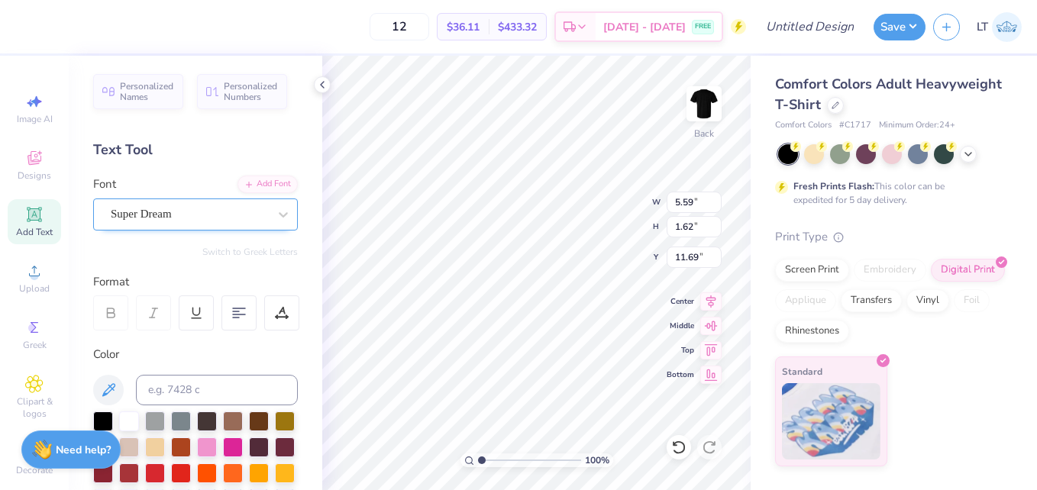
click at [225, 213] on div "Super Dream" at bounding box center [189, 214] width 160 height 24
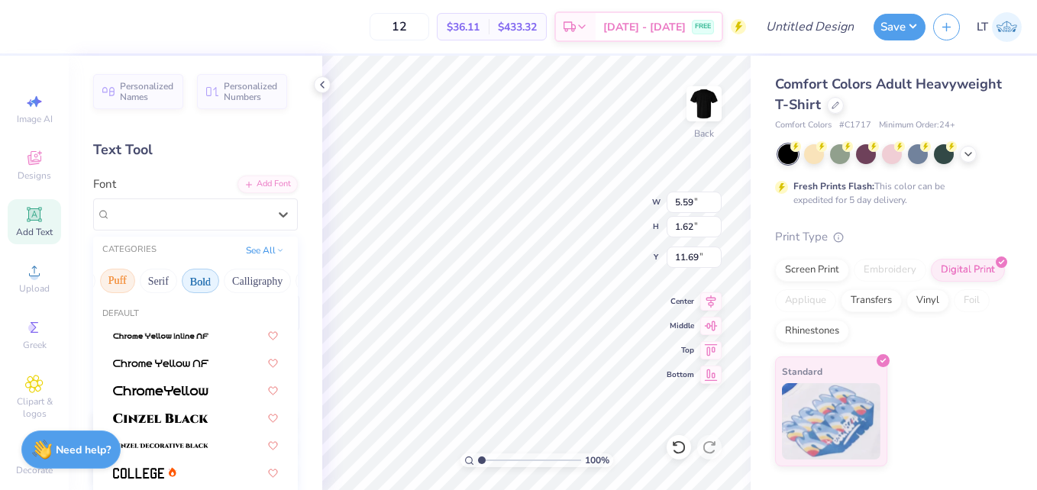
scroll to position [0, 122]
click at [208, 270] on button "Bold" at bounding box center [199, 281] width 37 height 24
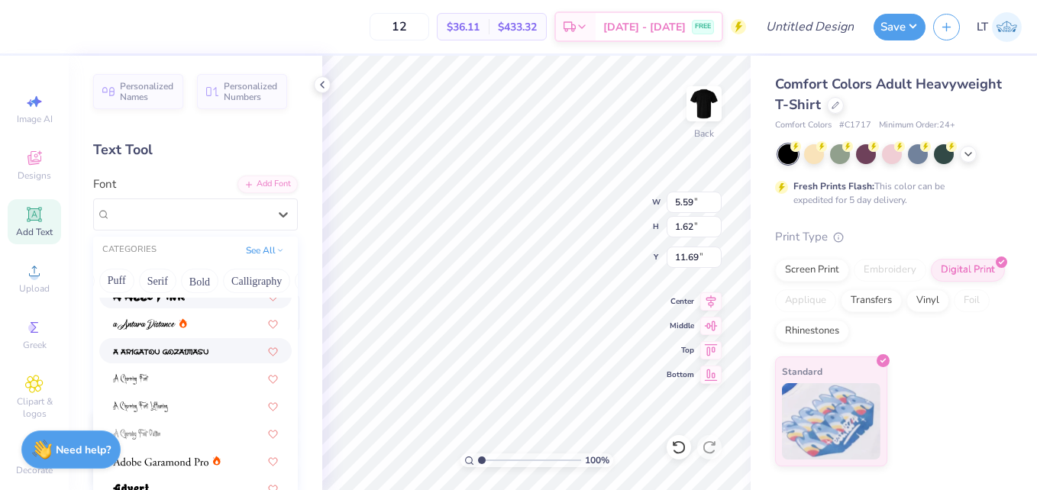
scroll to position [67, 0]
click at [205, 284] on button "Bold" at bounding box center [199, 281] width 37 height 24
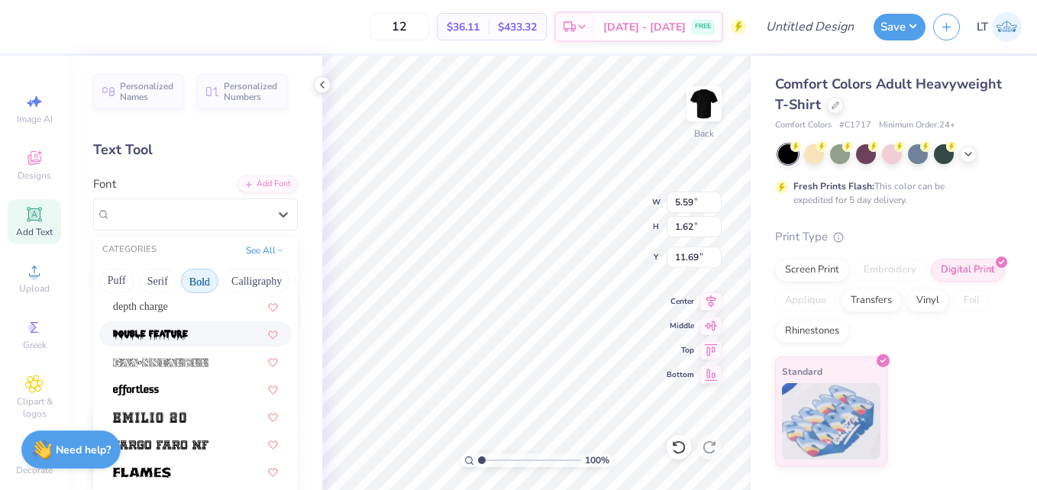
scroll to position [298, 0]
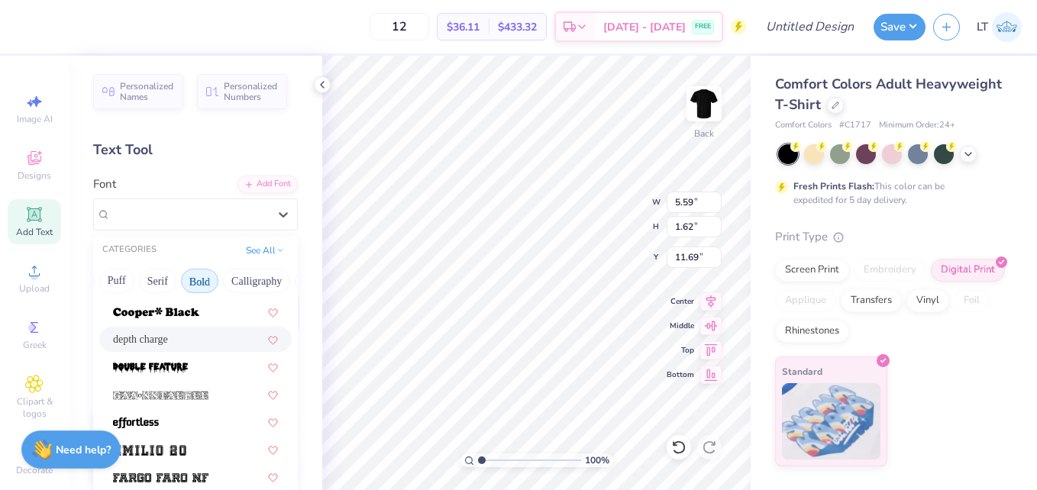
click at [212, 338] on div "depth charge" at bounding box center [195, 340] width 165 height 16
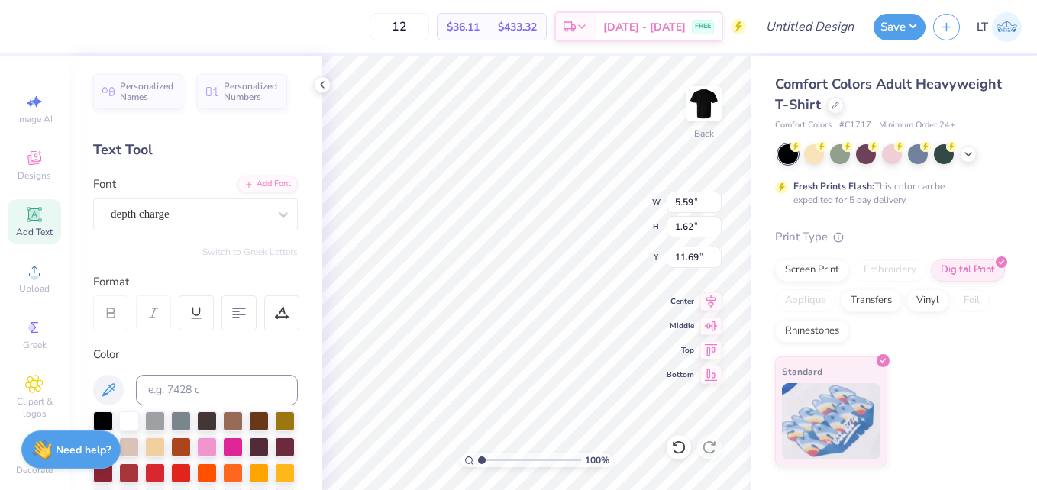
type input "6.40"
type input "1.85"
type input "11.58"
click at [27, 208] on icon at bounding box center [34, 214] width 18 height 18
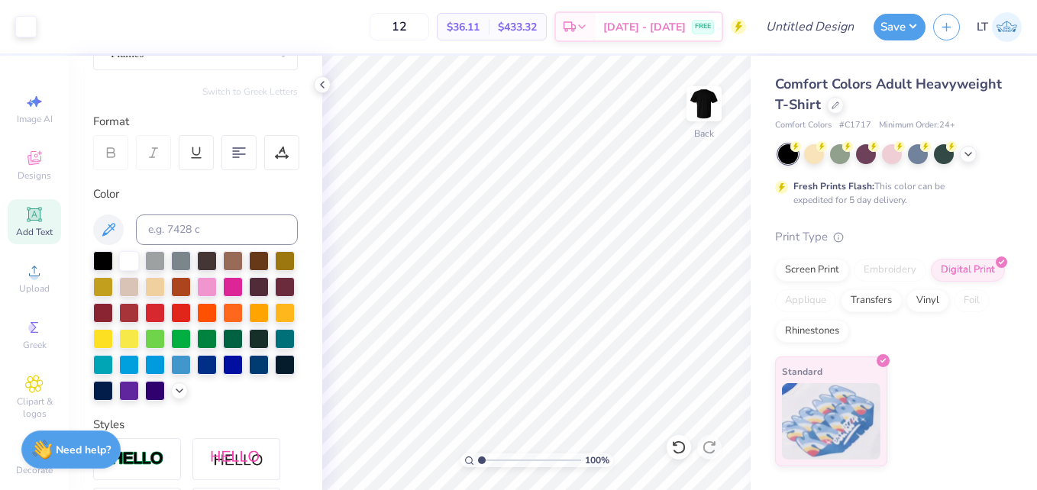
scroll to position [163, 0]
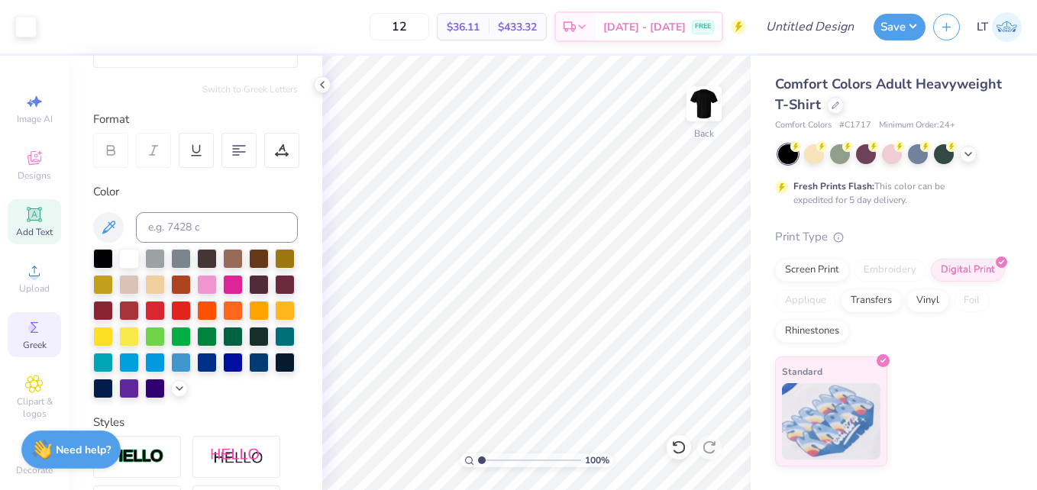
click at [52, 328] on div "Greek" at bounding box center [34, 334] width 53 height 45
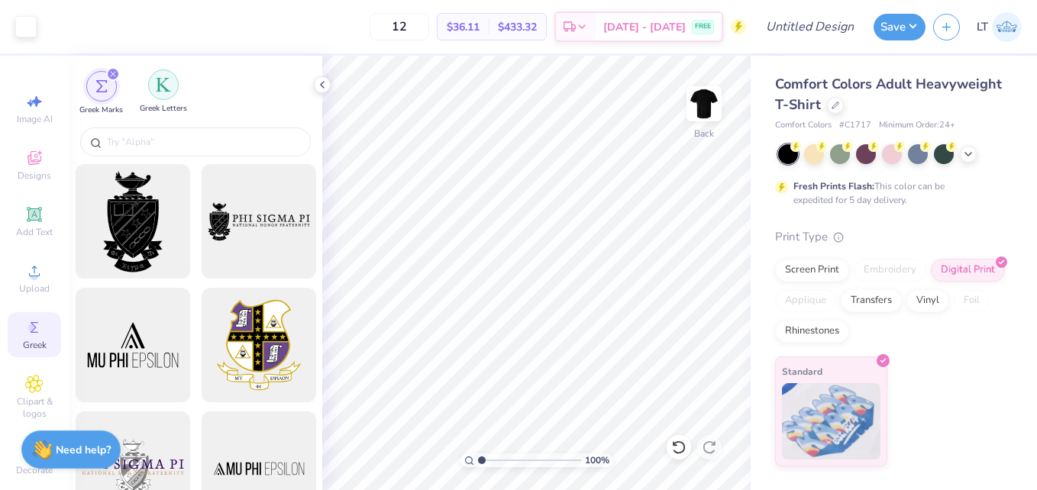
click at [166, 95] on div "filter for Greek Letters" at bounding box center [163, 85] width 31 height 31
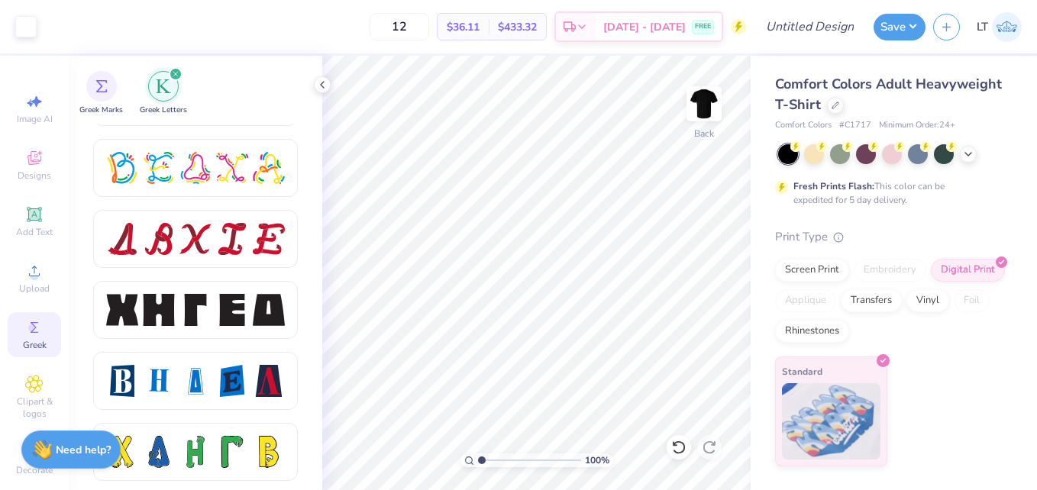
scroll to position [1902, 0]
click at [223, 314] on div at bounding box center [232, 311] width 32 height 32
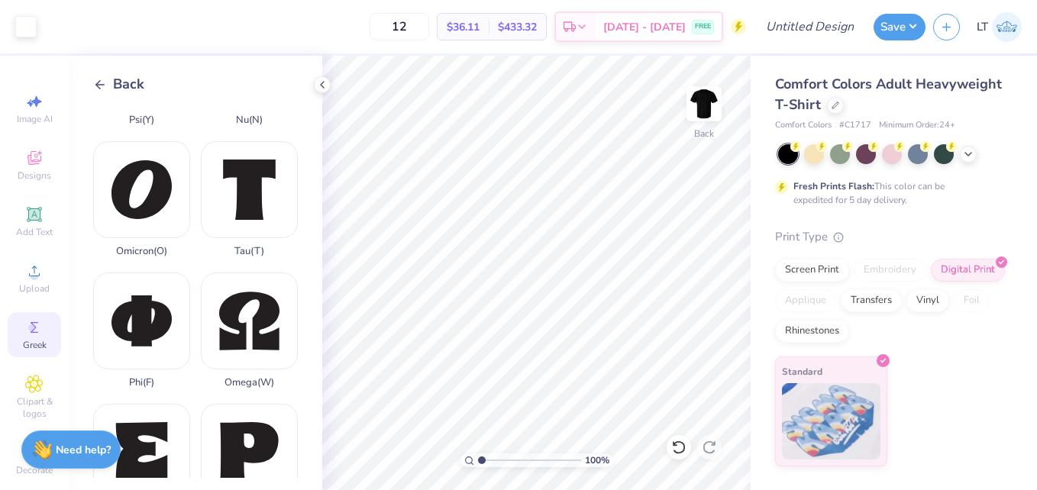
scroll to position [756, 0]
click at [138, 273] on div "Phi ( F )" at bounding box center [141, 331] width 97 height 116
click at [25, 163] on icon at bounding box center [34, 158] width 18 height 18
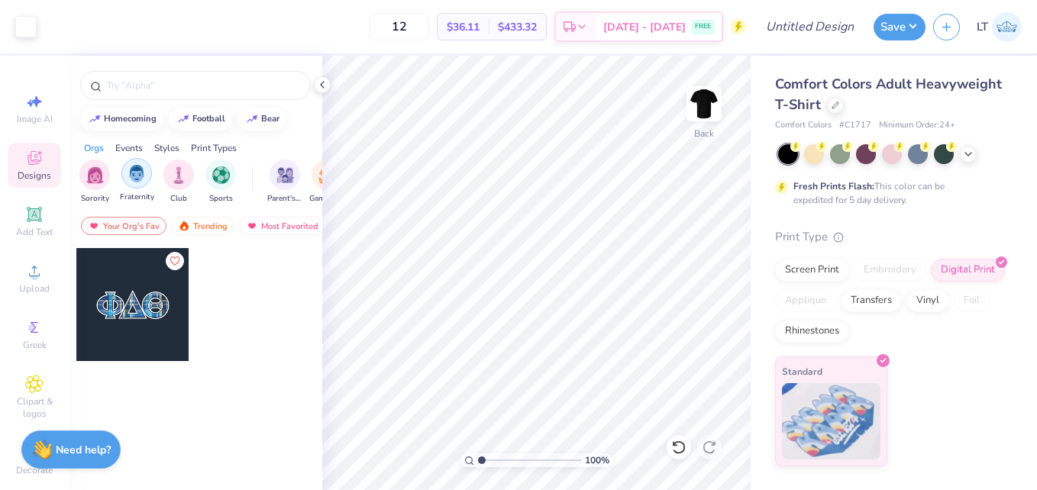
click at [128, 183] on div "filter for Fraternity" at bounding box center [136, 173] width 31 height 31
click at [150, 92] on input "text" at bounding box center [203, 85] width 196 height 15
click at [139, 230] on div "Your Org's Fav" at bounding box center [124, 226] width 86 height 18
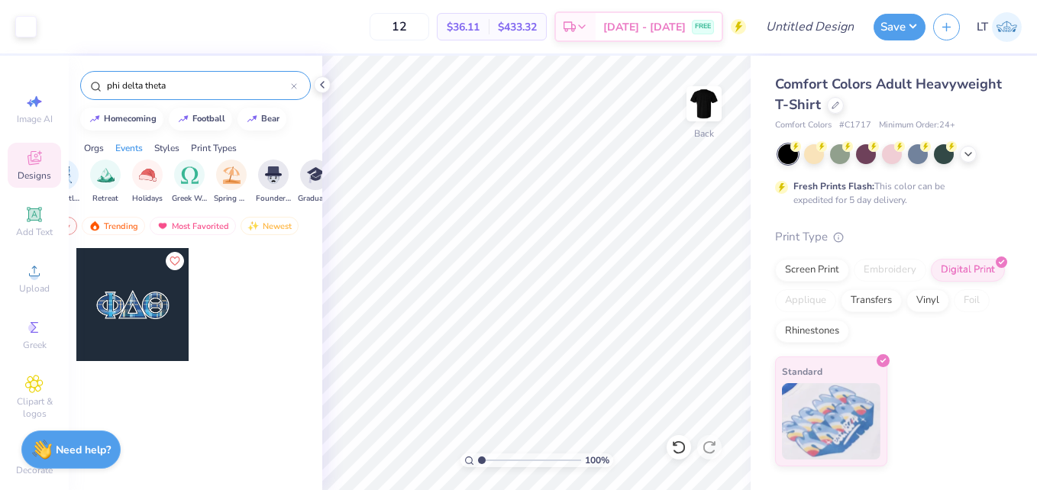
scroll to position [0, 515]
click at [192, 180] on img "filter for Greek Week" at bounding box center [191, 174] width 18 height 18
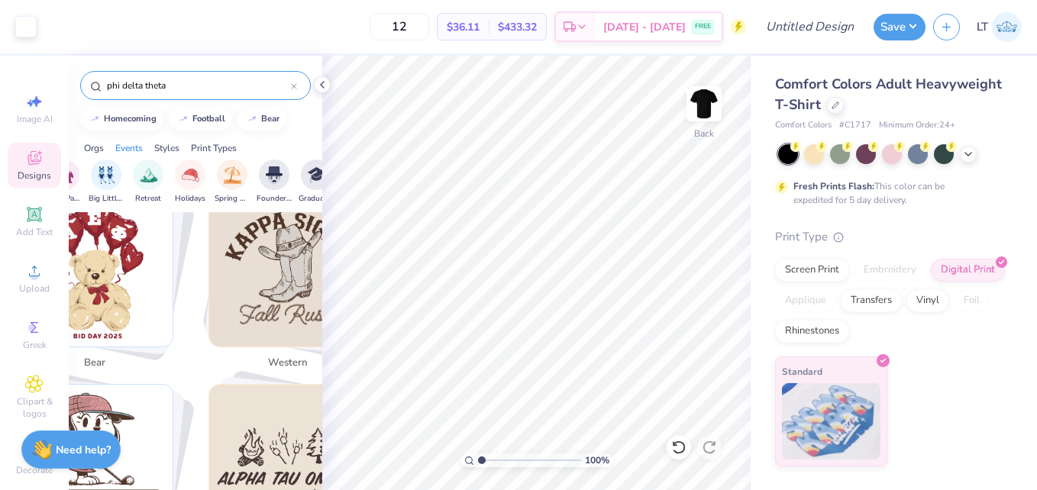
scroll to position [507, 0]
click at [222, 86] on input "phi delta theta" at bounding box center [198, 85] width 186 height 15
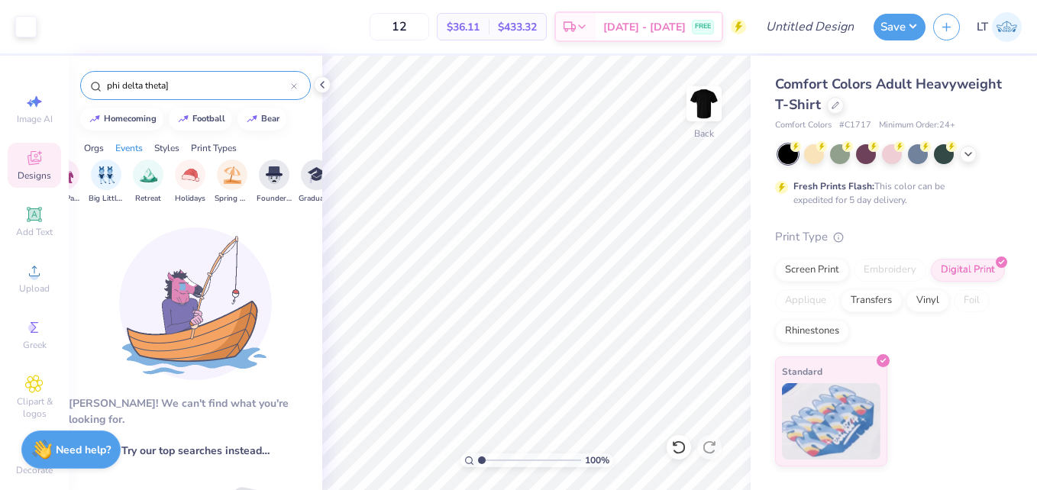
type input "phi delta theta"
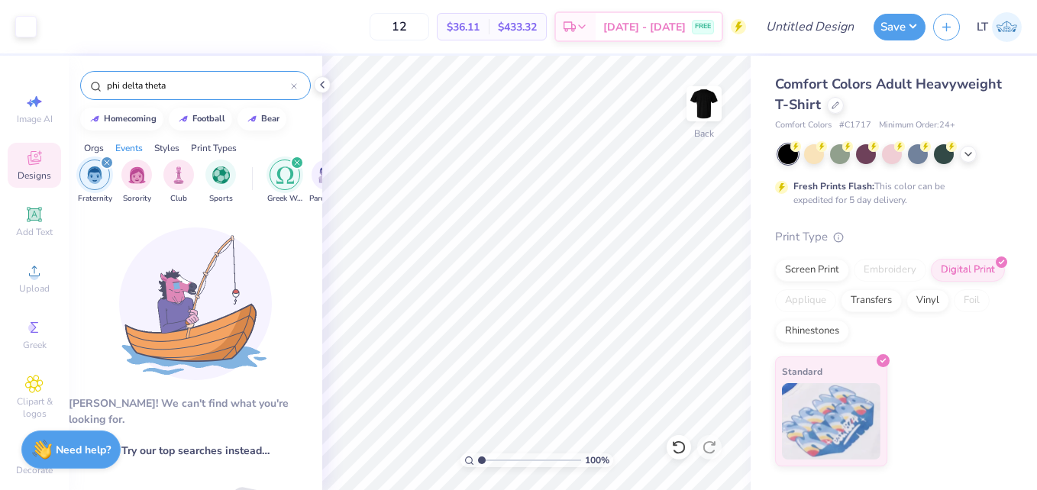
scroll to position [0, 89]
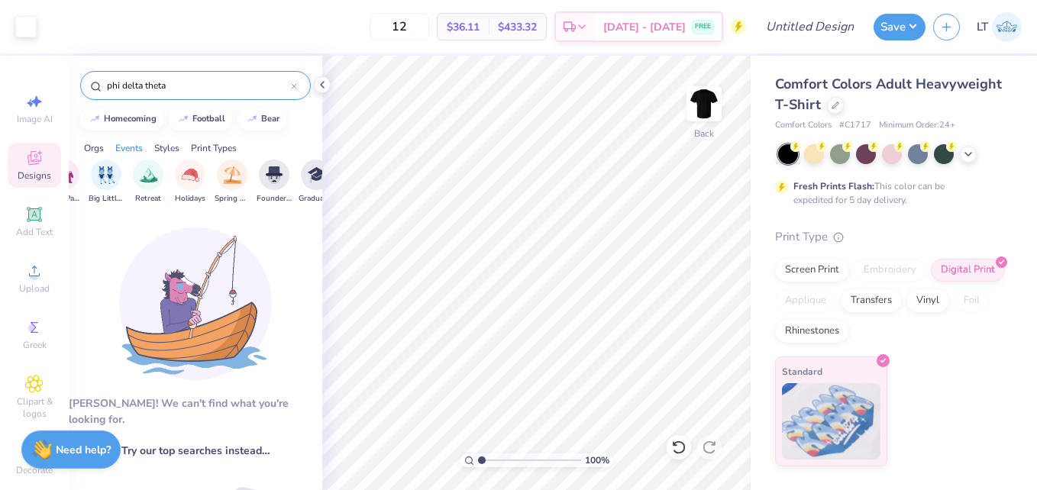
drag, startPoint x: 0, startPoint y: 0, endPoint x: 73, endPoint y: 82, distance: 110.4
click at [73, 82] on div "phi delta theta" at bounding box center [196, 82] width 254 height 52
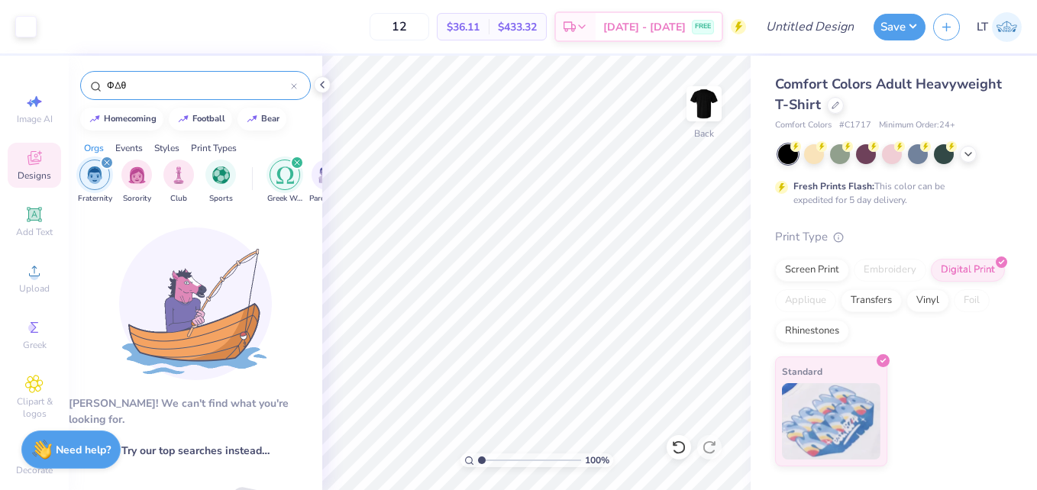
drag, startPoint x: 128, startPoint y: 85, endPoint x: 83, endPoint y: 80, distance: 44.5
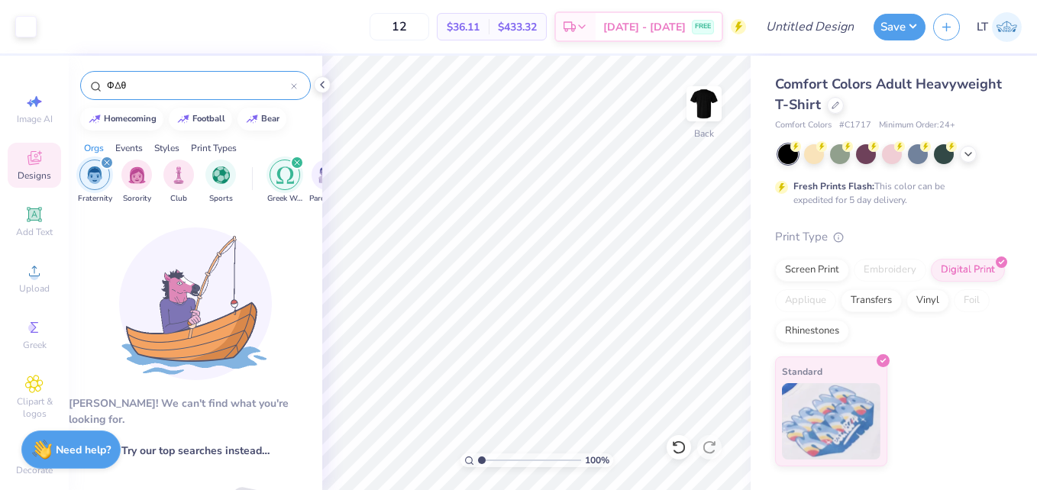
click at [83, 80] on div "ΦΔθ" at bounding box center [195, 85] width 231 height 29
type input "ΦΔθ"
click at [48, 211] on div "Add Text" at bounding box center [34, 221] width 53 height 45
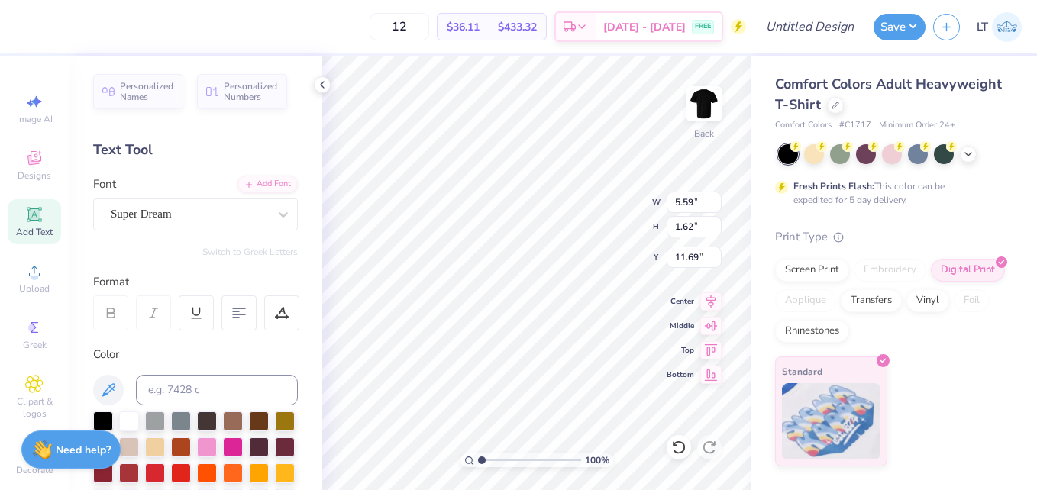
scroll to position [13, 2]
paste textarea
type input "6.40"
type input "1.85"
type input "6.82"
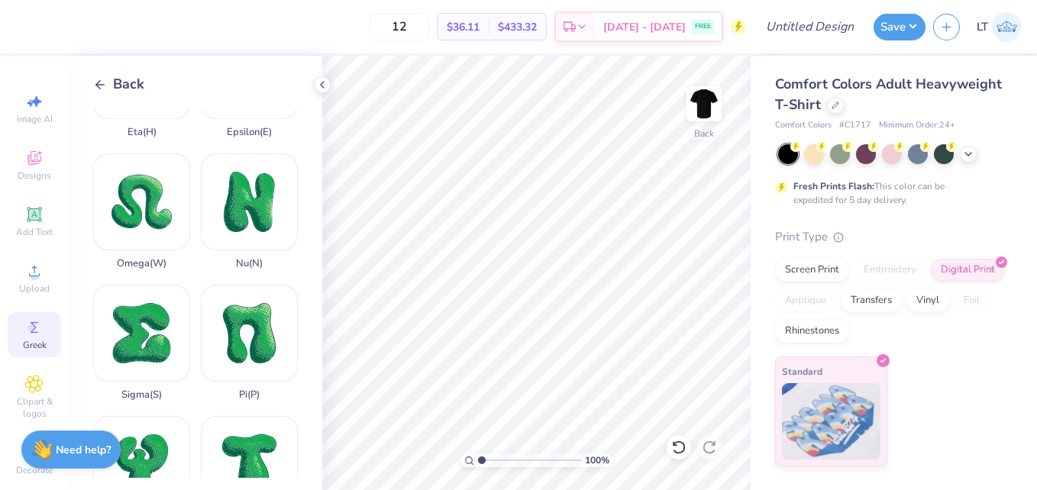
click at [239, 285] on div "Pi ( P )" at bounding box center [249, 343] width 97 height 116
type input "14.17"
type input "8.74"
type input "5.62"
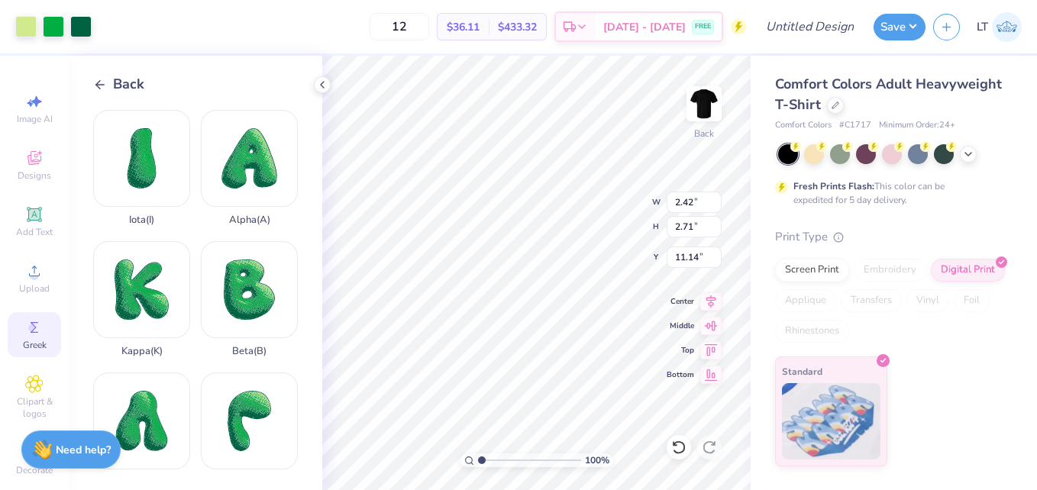
scroll to position [1085, 0]
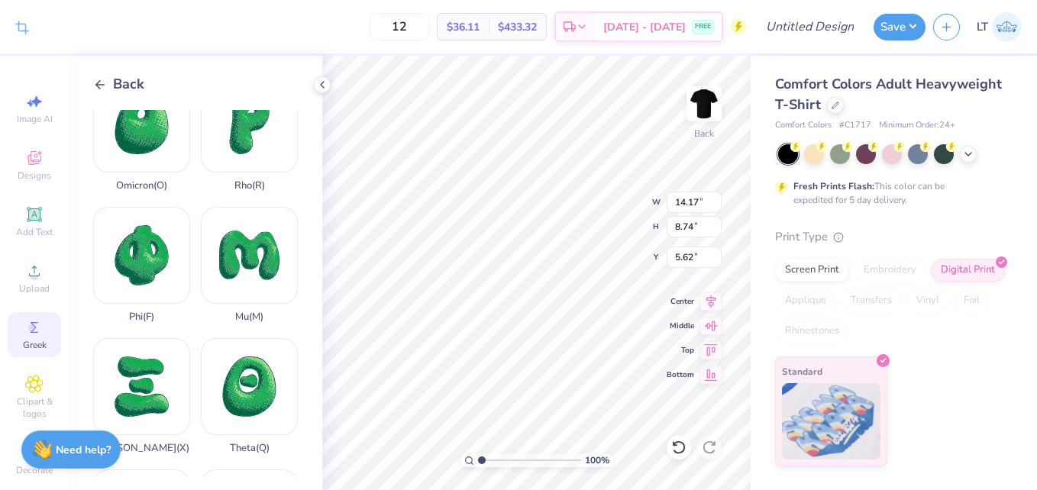
type input "14.17"
type input "8.74"
type input "5.62"
type input "2.42"
type input "2.71"
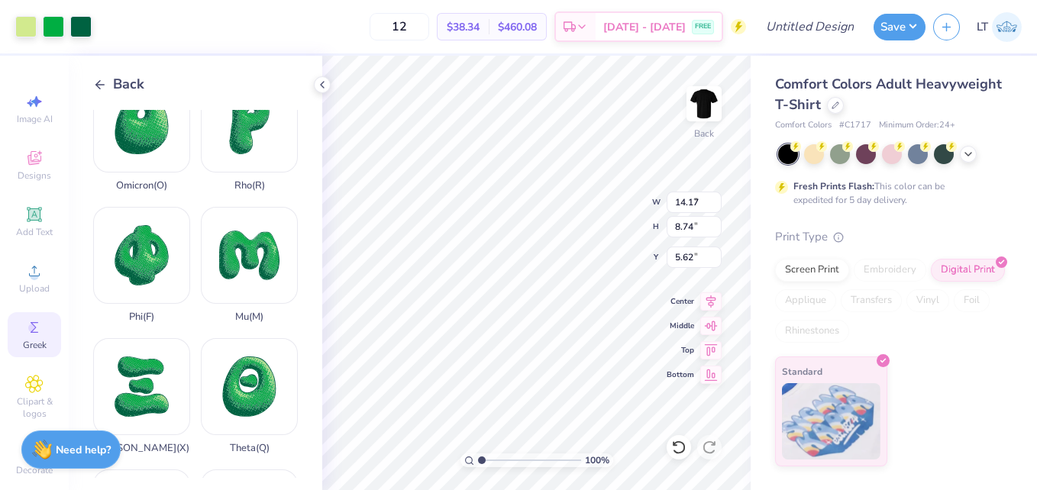
type input "1.64"
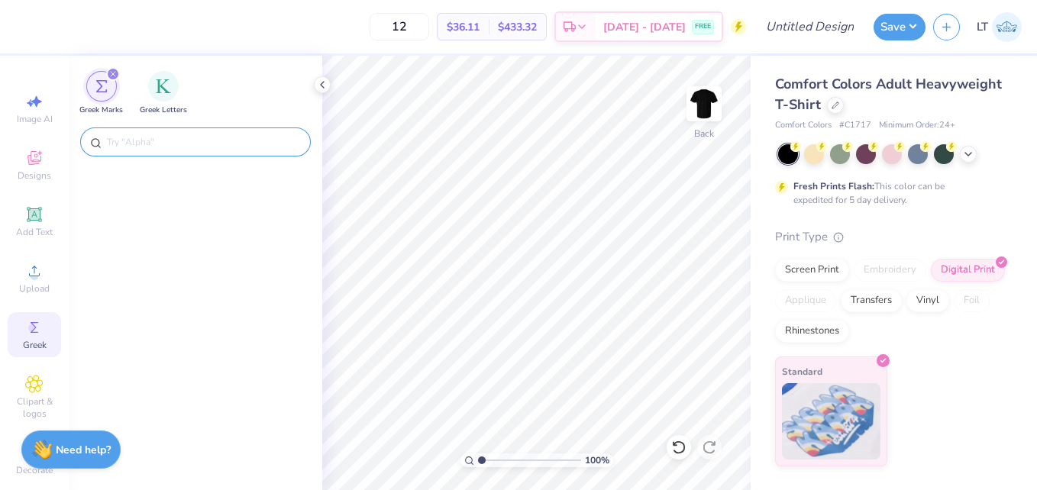
scroll to position [2023, 0]
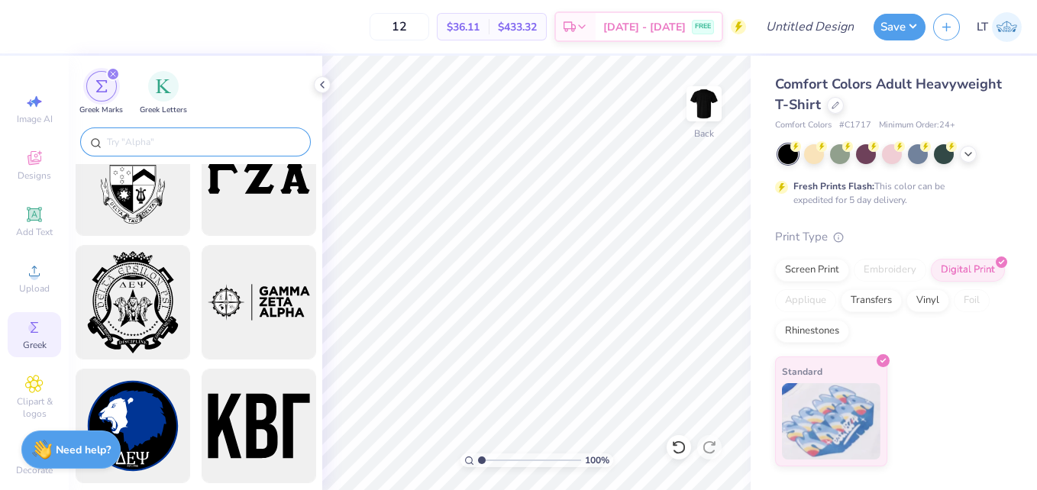
click at [143, 142] on input "text" at bounding box center [203, 141] width 196 height 15
paste input "ΦΔθ"
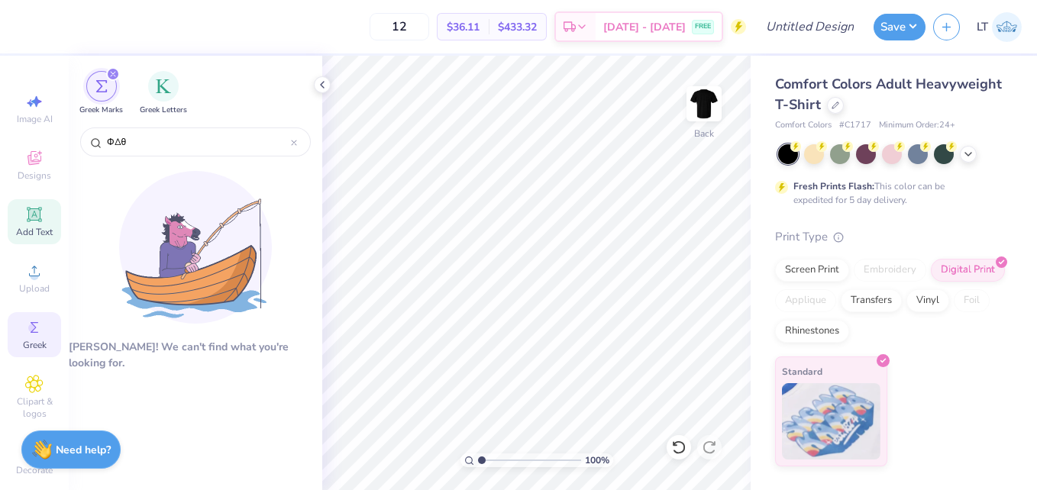
type input "ΦΔθ"
click at [34, 205] on icon at bounding box center [34, 214] width 18 height 18
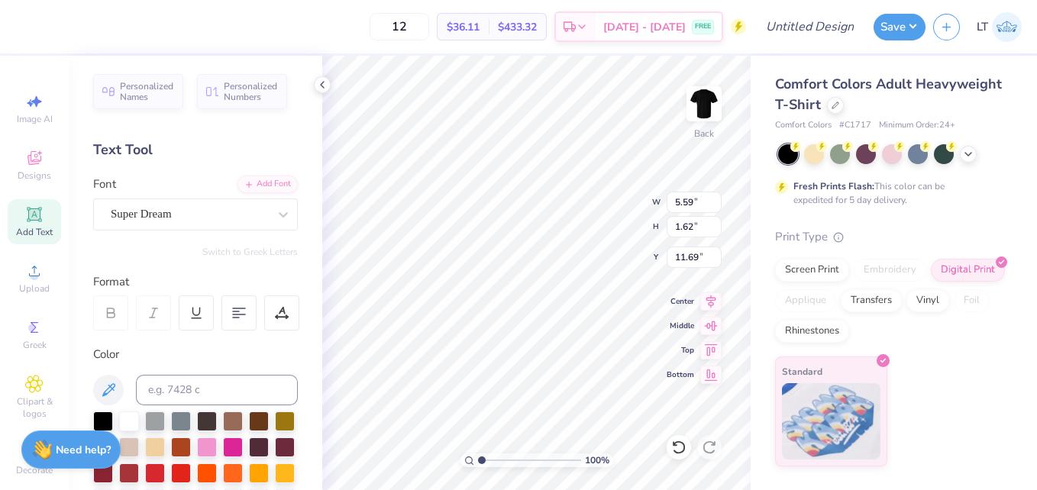
scroll to position [13, 2]
paste textarea
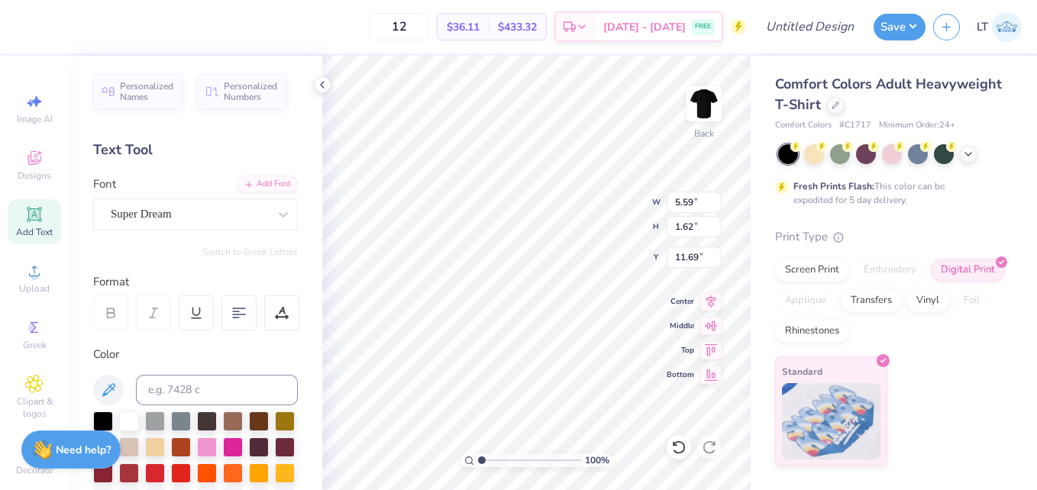
paste textarea
type textarea "T"
click at [29, 162] on icon at bounding box center [34, 160] width 12 height 10
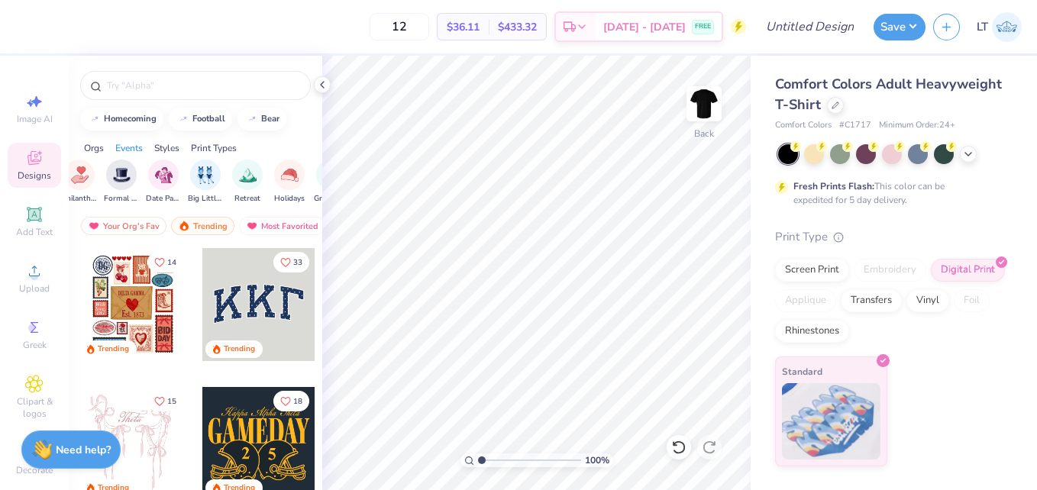
scroll to position [0, 394]
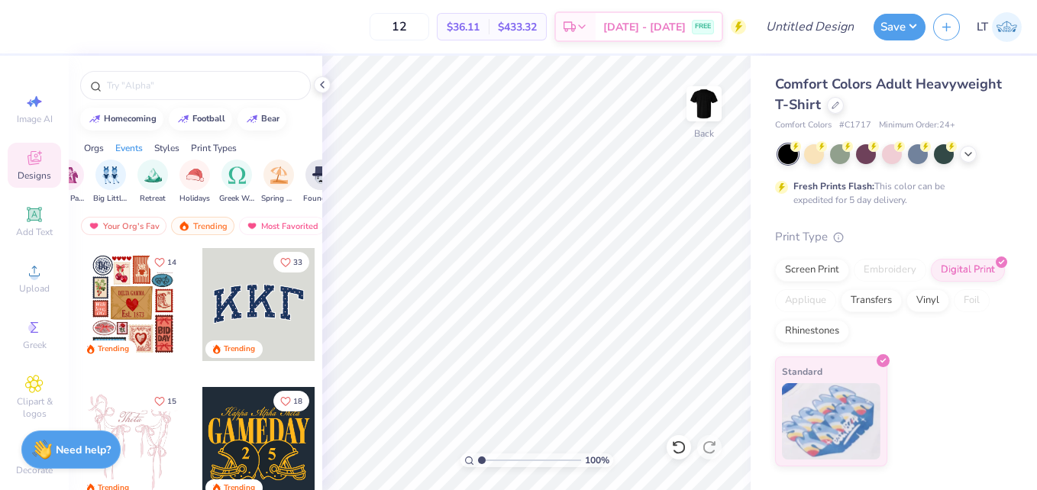
scroll to position [0, 477]
click at [233, 186] on div "filter for Greek Week" at bounding box center [228, 173] width 31 height 31
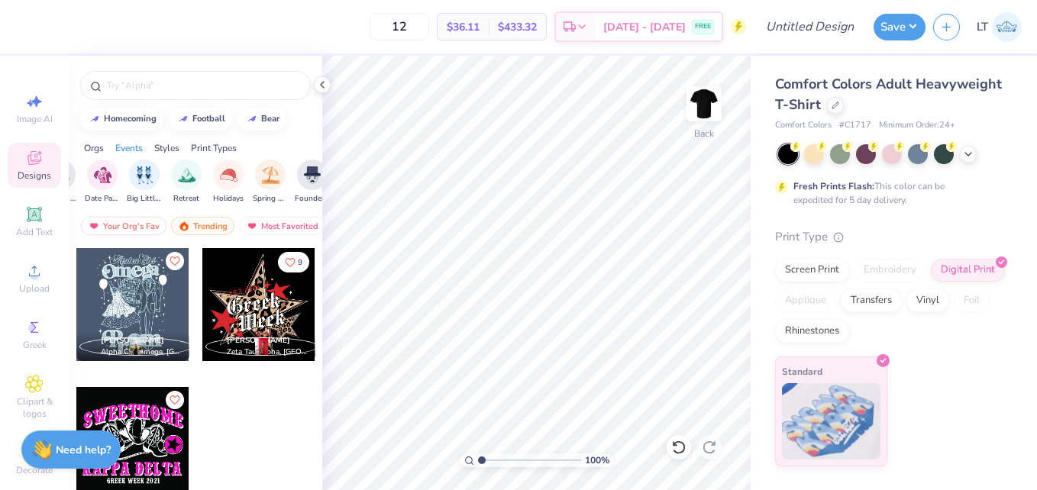
click at [250, 327] on div at bounding box center [258, 304] width 113 height 113
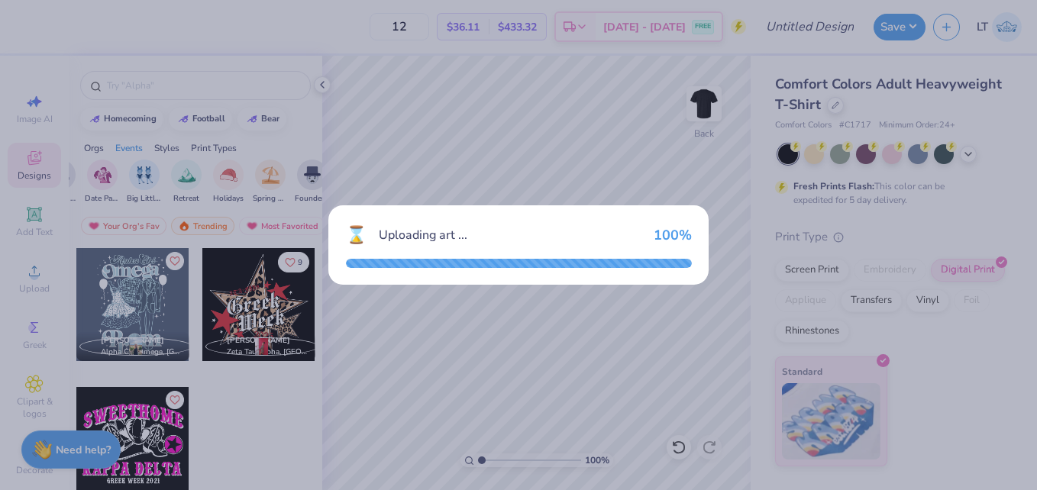
click at [250, 327] on div "⌛ Uploading art ... 100 %" at bounding box center [518, 245] width 1037 height 490
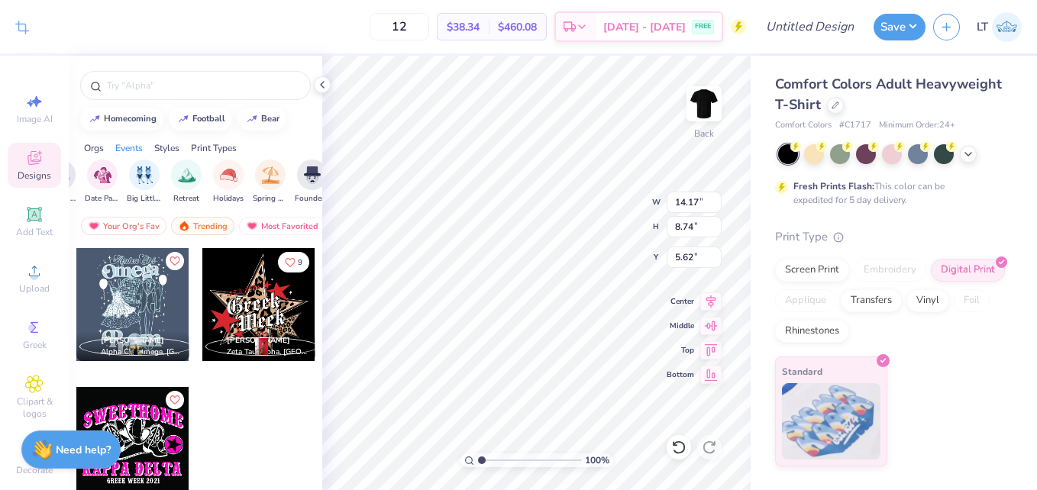
type input "14.17"
type input "8.74"
type input "5.62"
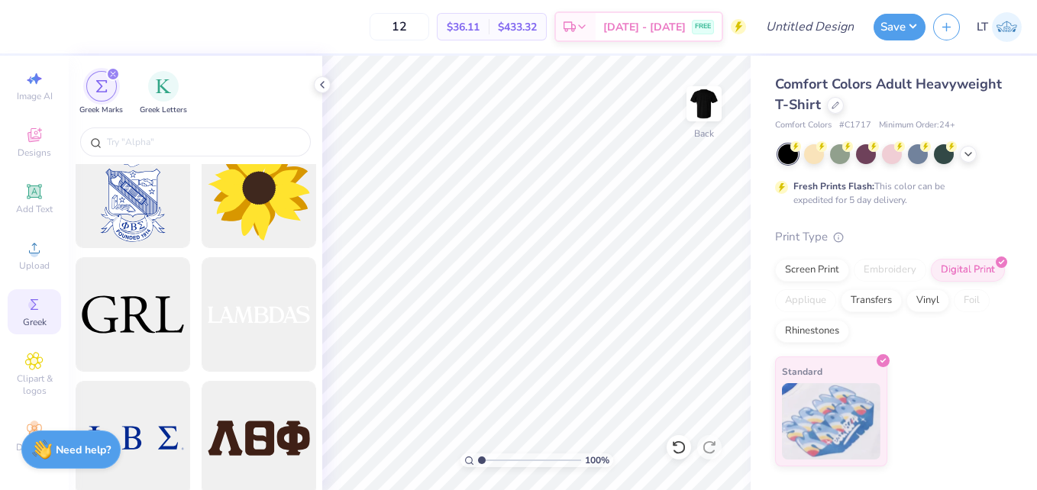
scroll to position [5109, 0]
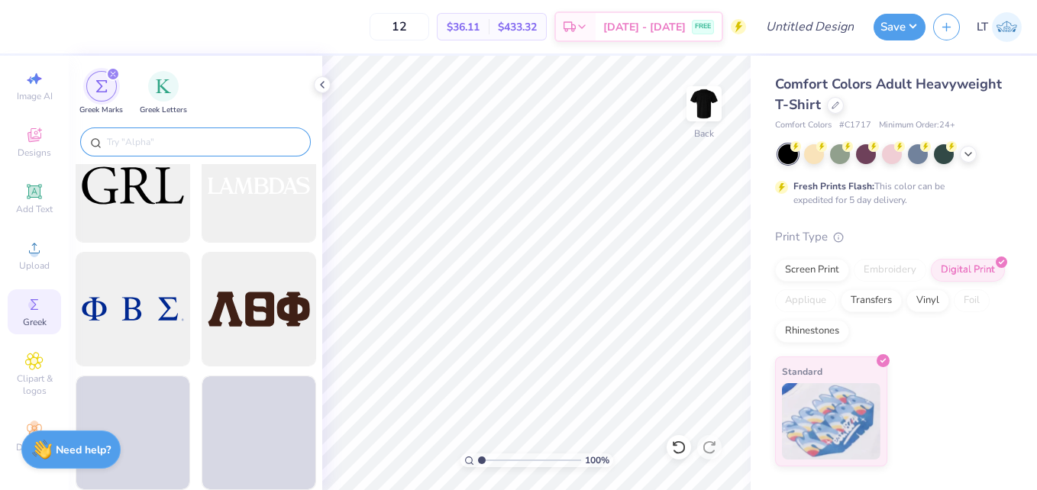
click at [189, 140] on input "text" at bounding box center [203, 141] width 196 height 15
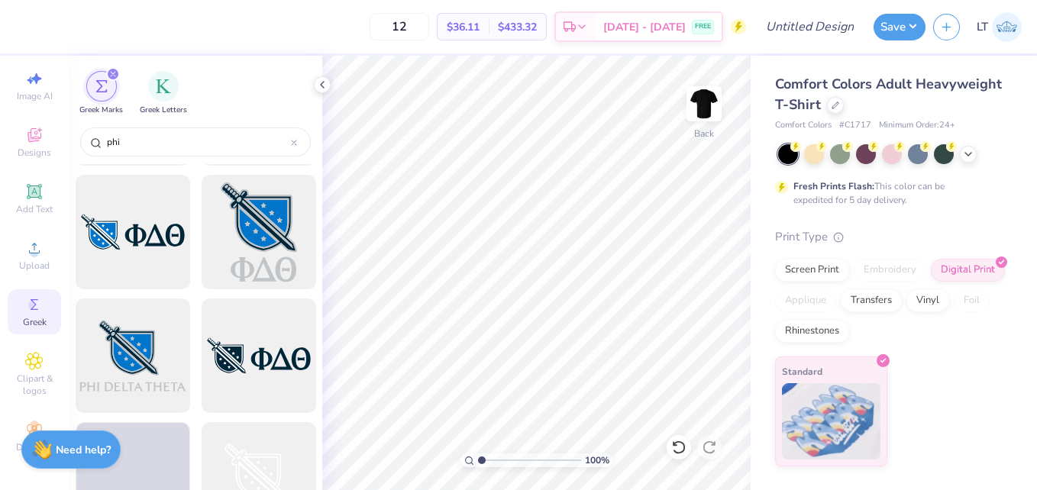
scroll to position [856, 0]
type input "phi"
click at [29, 302] on div "Greek" at bounding box center [34, 311] width 53 height 45
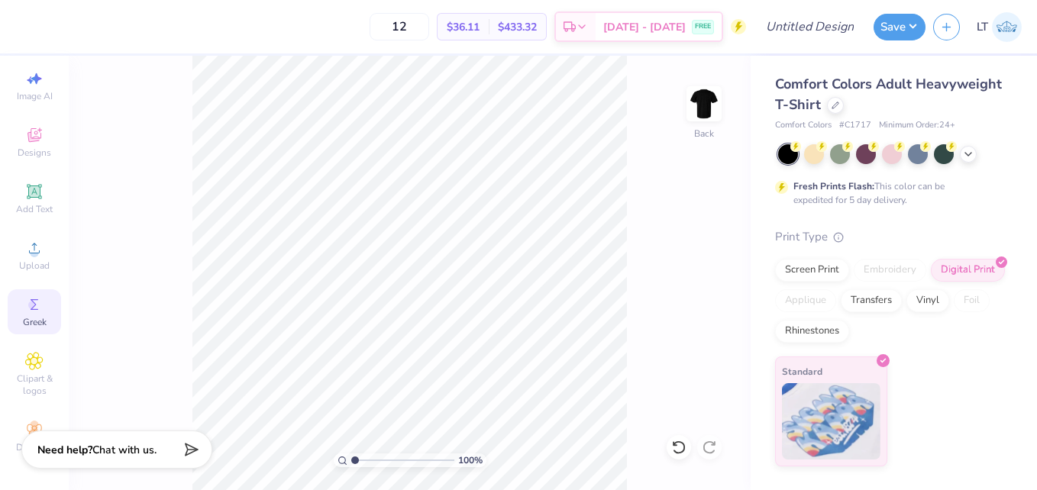
click at [33, 303] on div "Greek" at bounding box center [34, 311] width 53 height 45
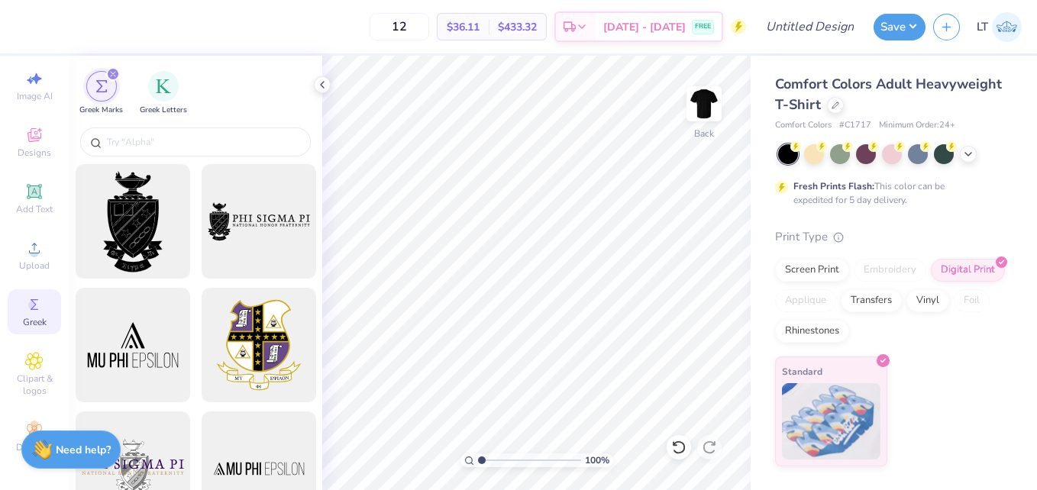
click at [110, 73] on icon "filter for Greek Marks" at bounding box center [113, 74] width 6 height 6
click at [114, 71] on icon "filter for Greek Marks" at bounding box center [113, 74] width 6 height 6
click at [114, 72] on icon "filter for Greek Marks" at bounding box center [113, 74] width 5 height 5
click at [163, 90] on img "filter for Greek Letters" at bounding box center [163, 84] width 15 height 15
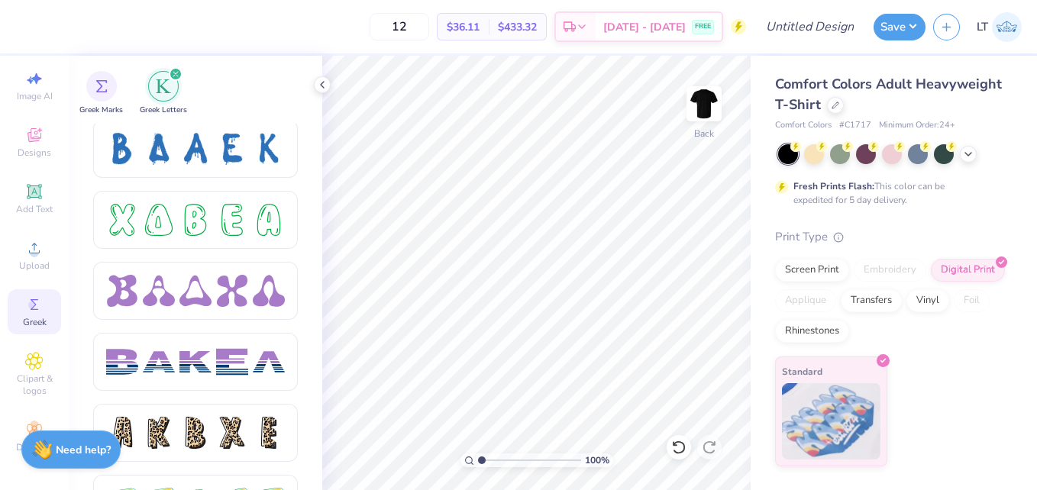
scroll to position [2276, 0]
click at [258, 228] on div at bounding box center [269, 221] width 32 height 32
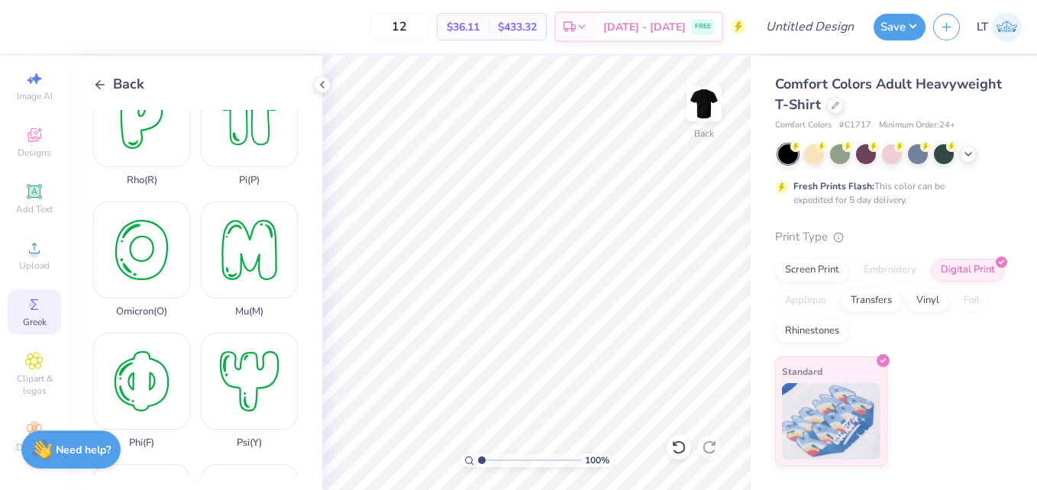
scroll to position [705, 0]
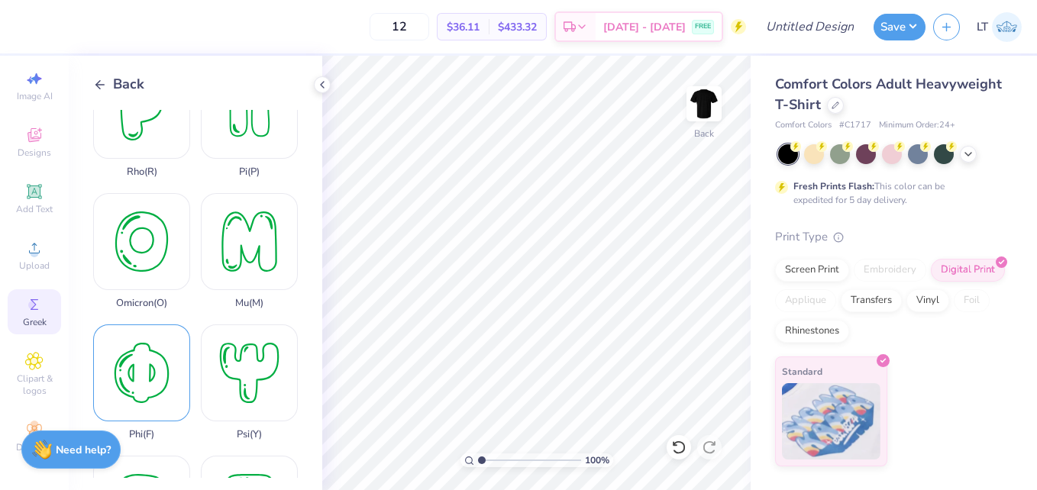
click at [151, 342] on div "Phi ( F )" at bounding box center [141, 383] width 97 height 116
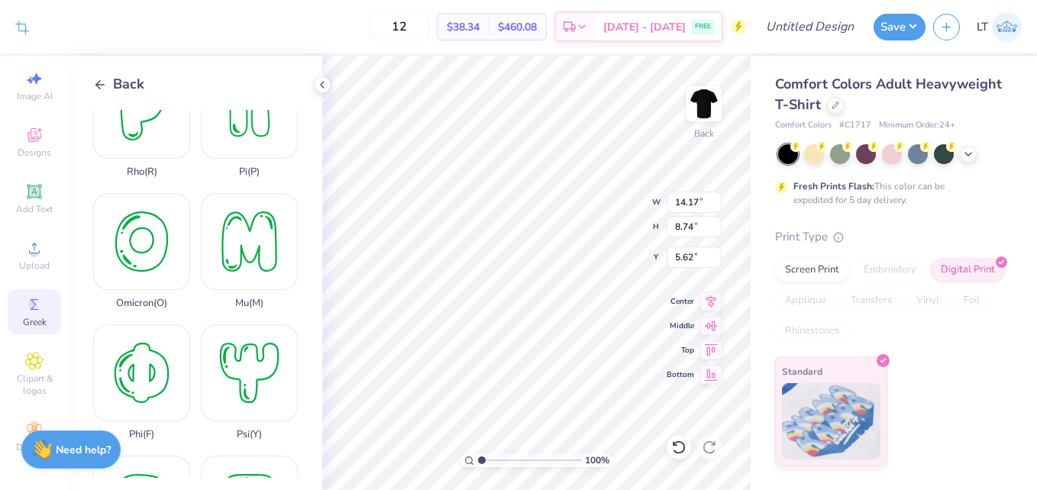
type input "14.17"
type input "8.74"
type input "5.62"
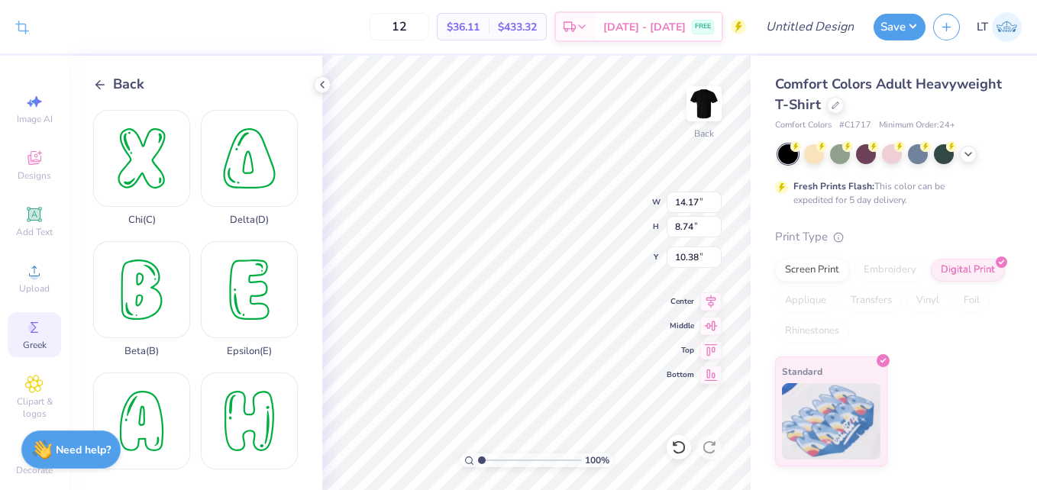
scroll to position [705, 0]
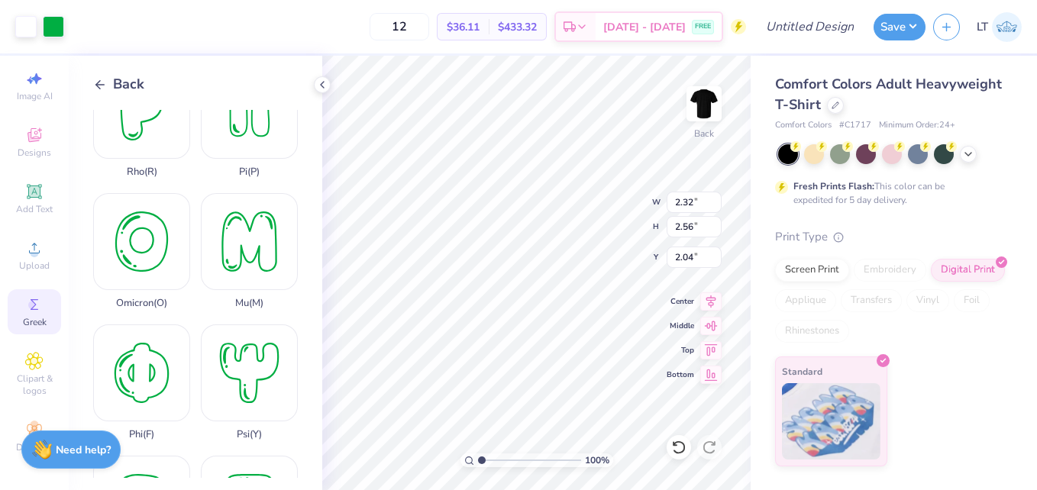
type input "2.32"
type input "2.56"
type input "2.37"
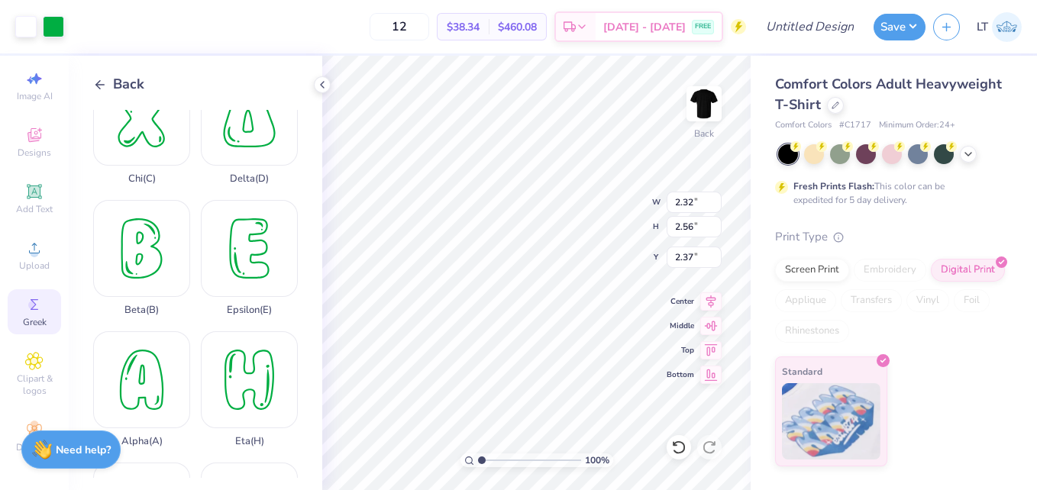
scroll to position [0, 0]
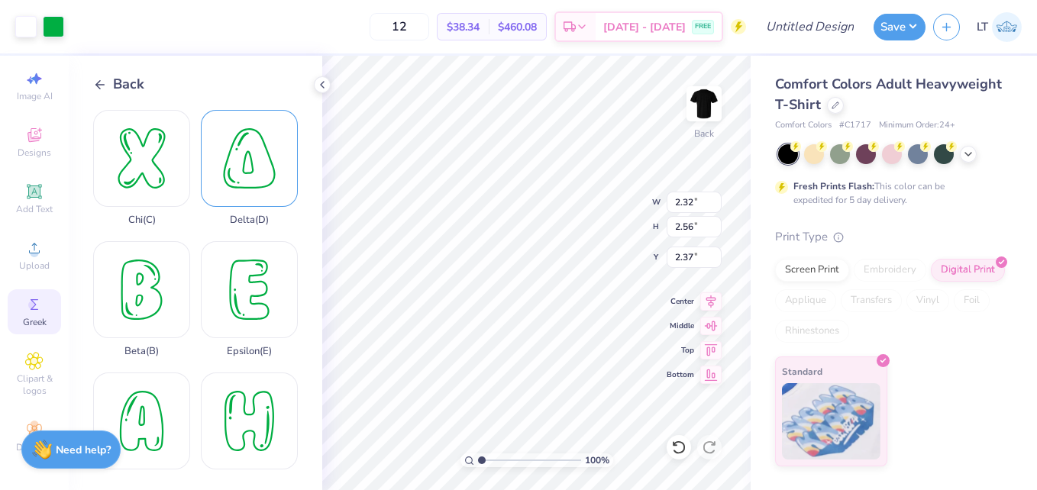
click at [237, 198] on div "Delta ( D )" at bounding box center [249, 168] width 97 height 116
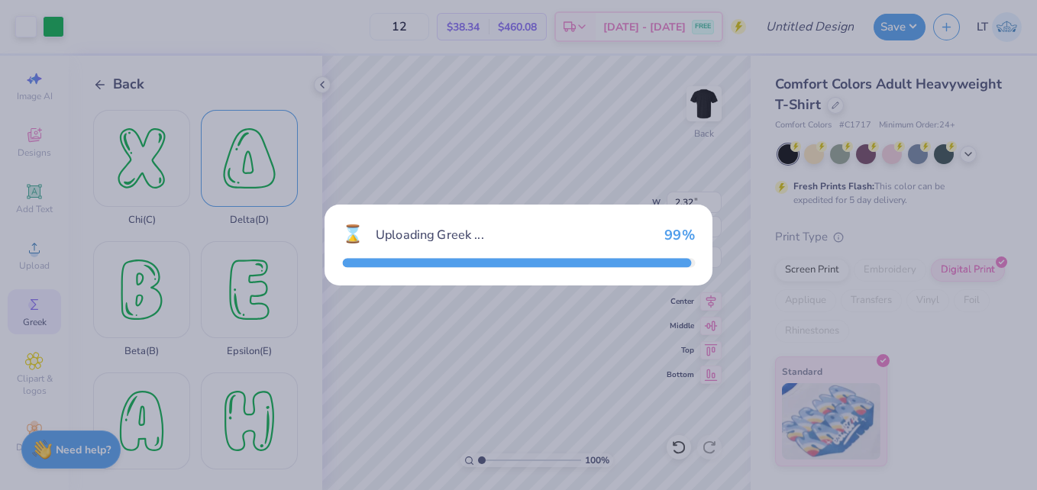
type input "8.45"
type input "9.79"
type input "7.60"
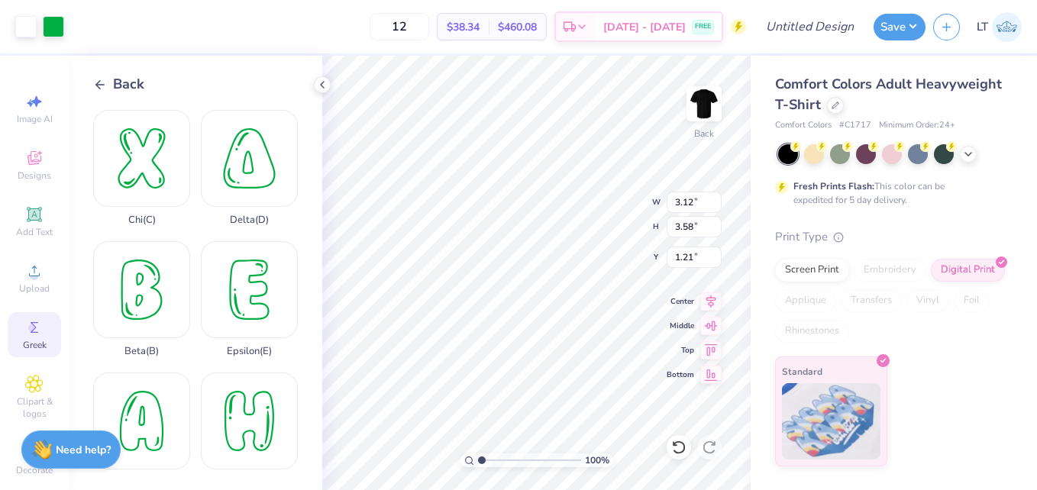
scroll to position [1130, 0]
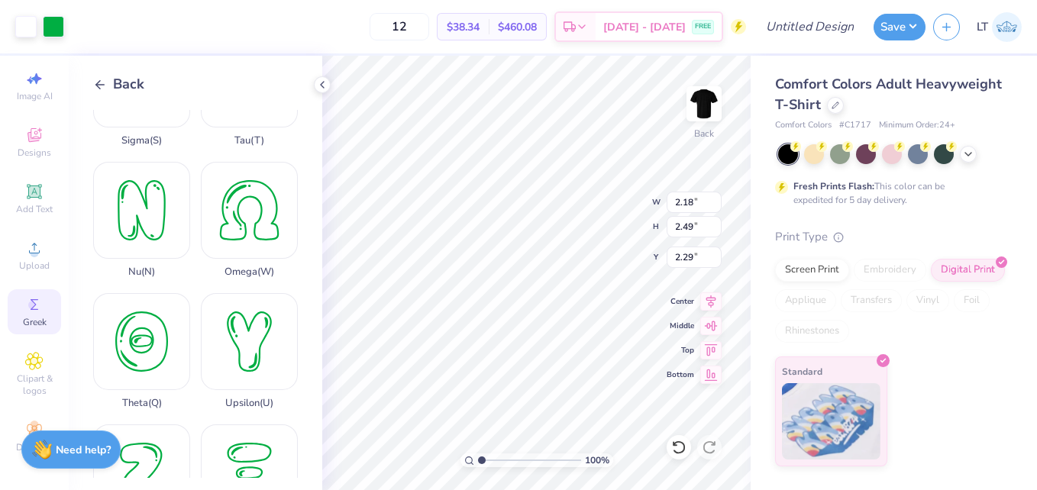
type input "1.96"
type input "2.28"
type input "2.37"
type input "14.17"
type input "8.74"
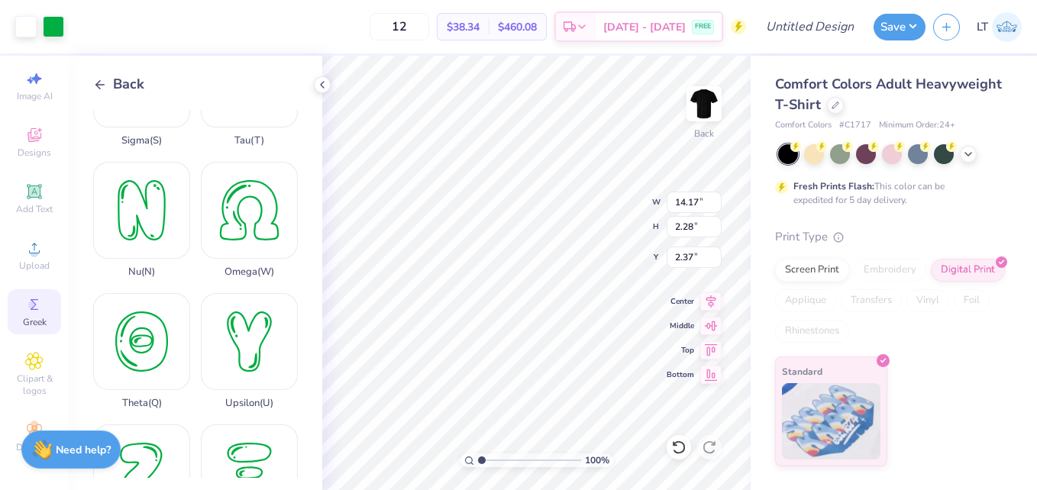
type input "6.80"
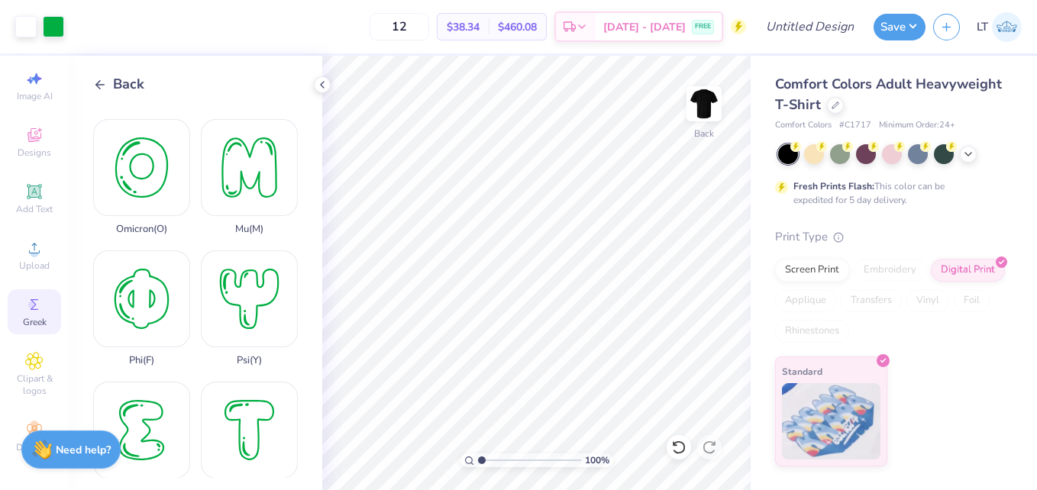
scroll to position [778, 0]
click at [146, 254] on div "Phi ( F )" at bounding box center [141, 309] width 97 height 116
type input "3.10"
type input "3.42"
type input "13.98"
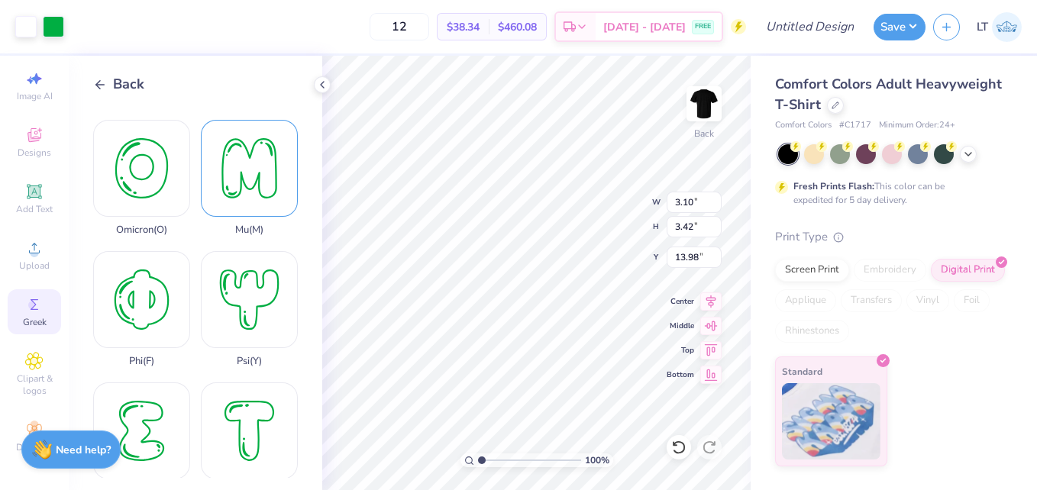
click at [253, 165] on div "Mu ( M )" at bounding box center [249, 178] width 97 height 116
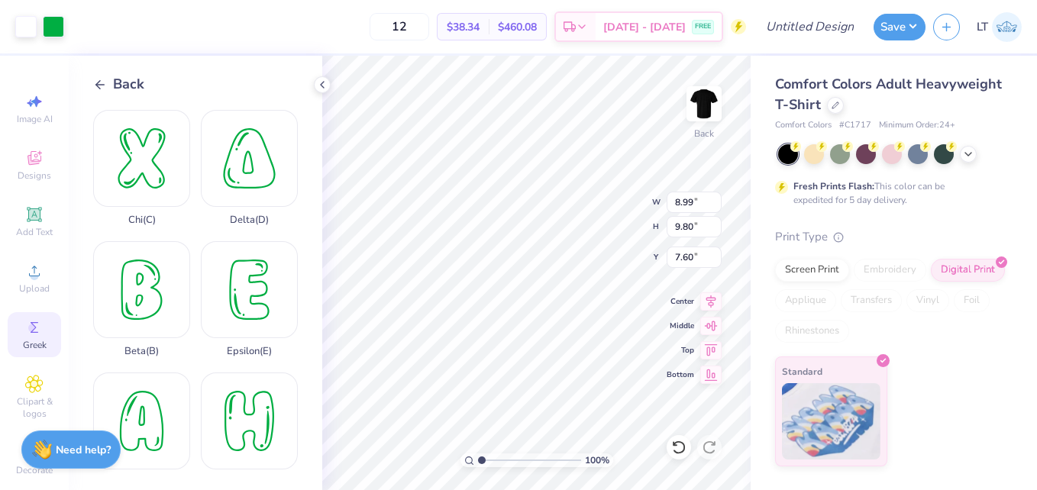
scroll to position [778, 0]
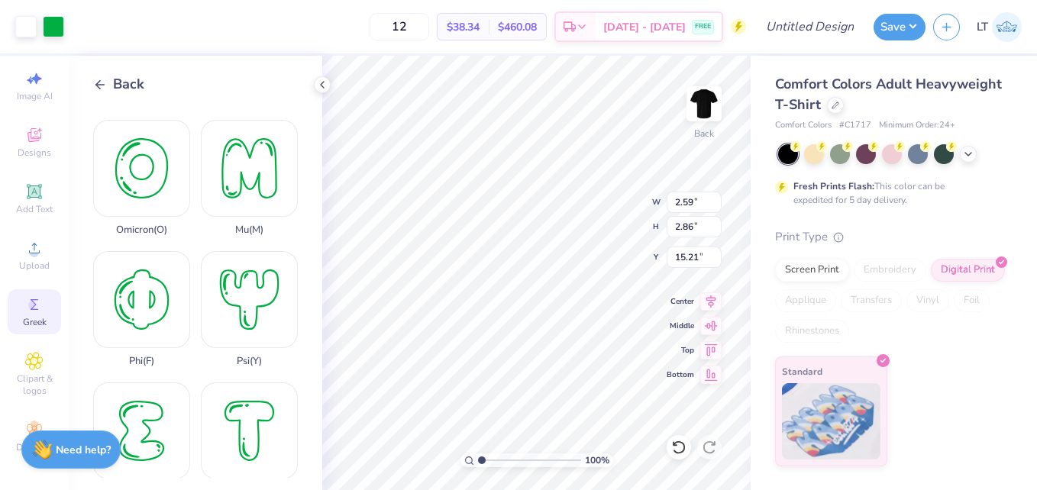
type input "2.59"
type input "2.86"
type input "15.21"
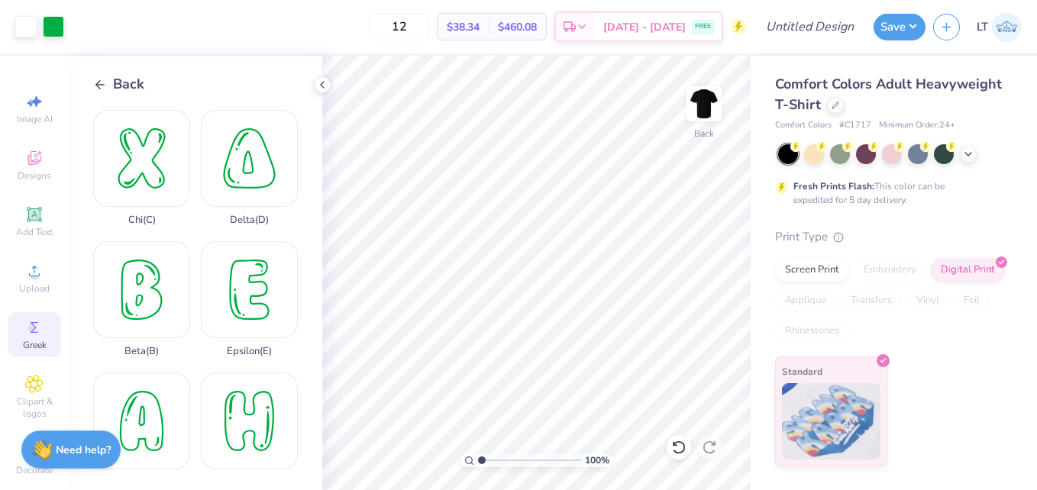
scroll to position [778, 0]
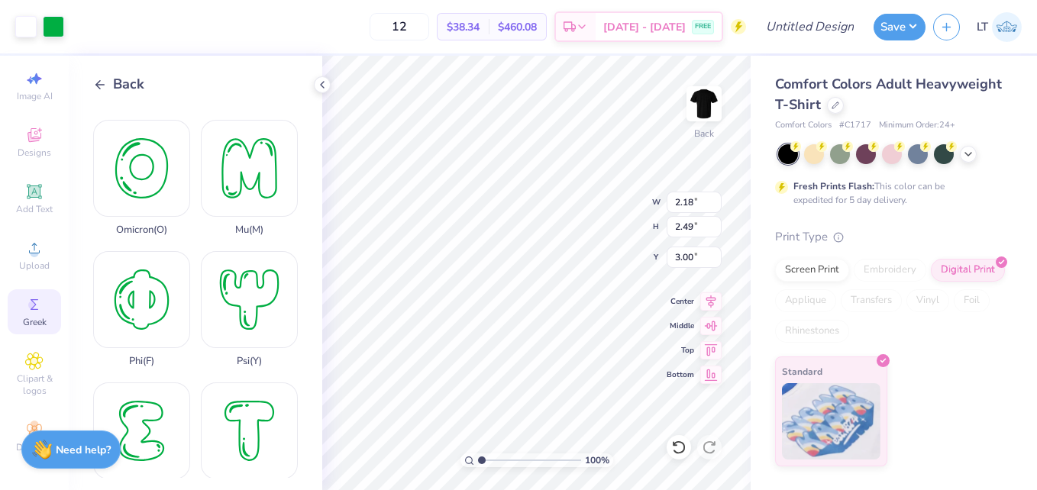
type input "2.18"
type input "2.49"
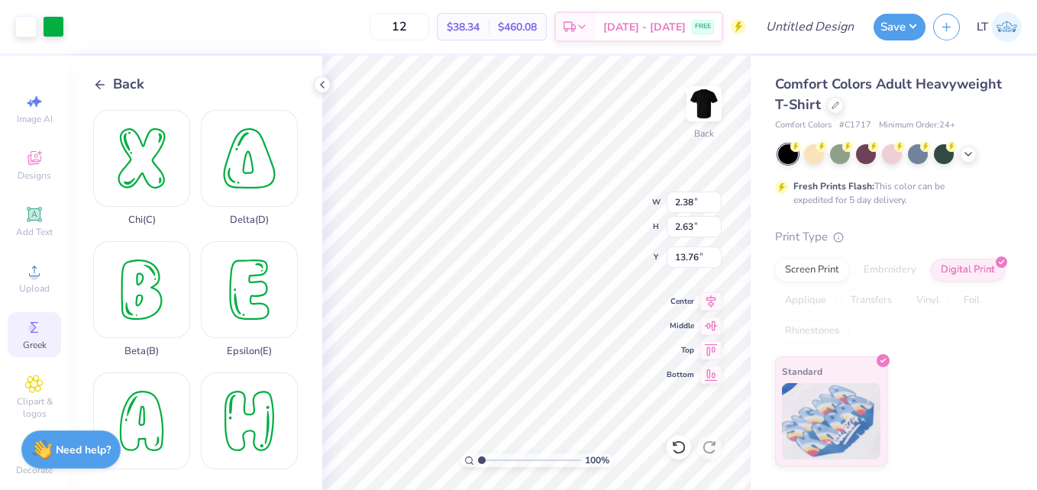
scroll to position [778, 0]
